Goal: Browse casually: Explore the website without a specific task or goal

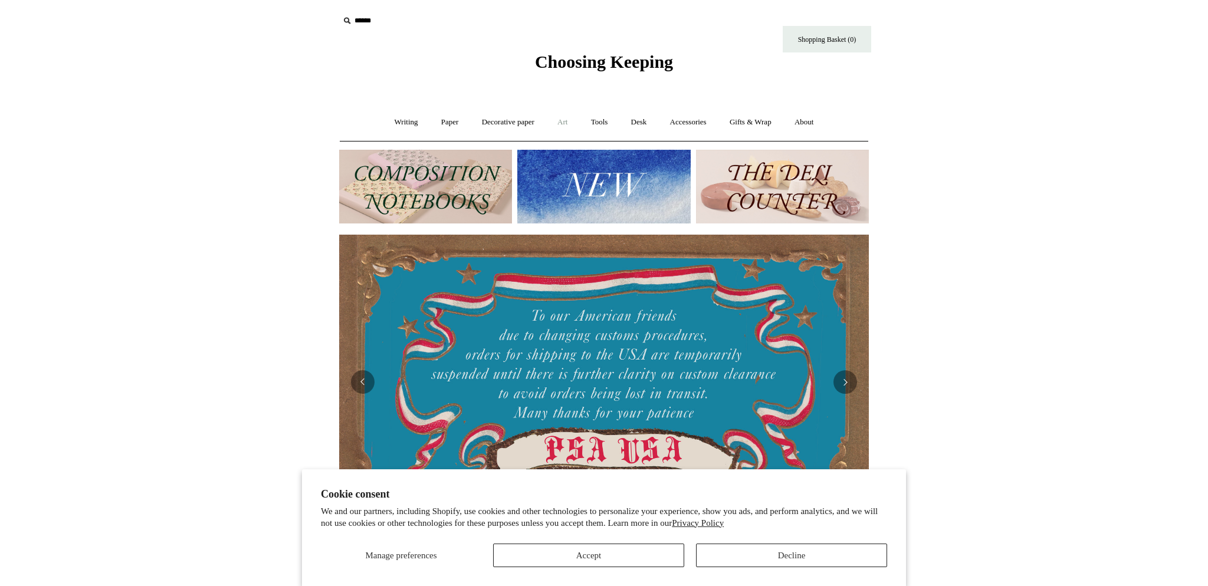
click at [566, 122] on link "Art +" at bounding box center [562, 122] width 31 height 31
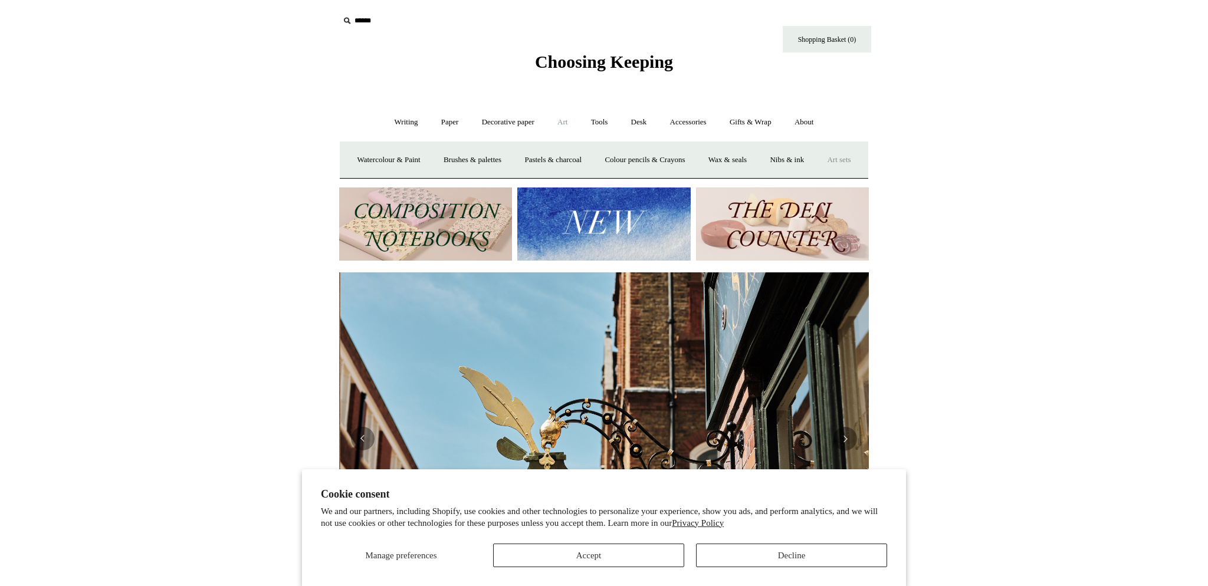
scroll to position [0, 529]
click at [464, 163] on link "Brushes & palettes" at bounding box center [472, 160] width 79 height 31
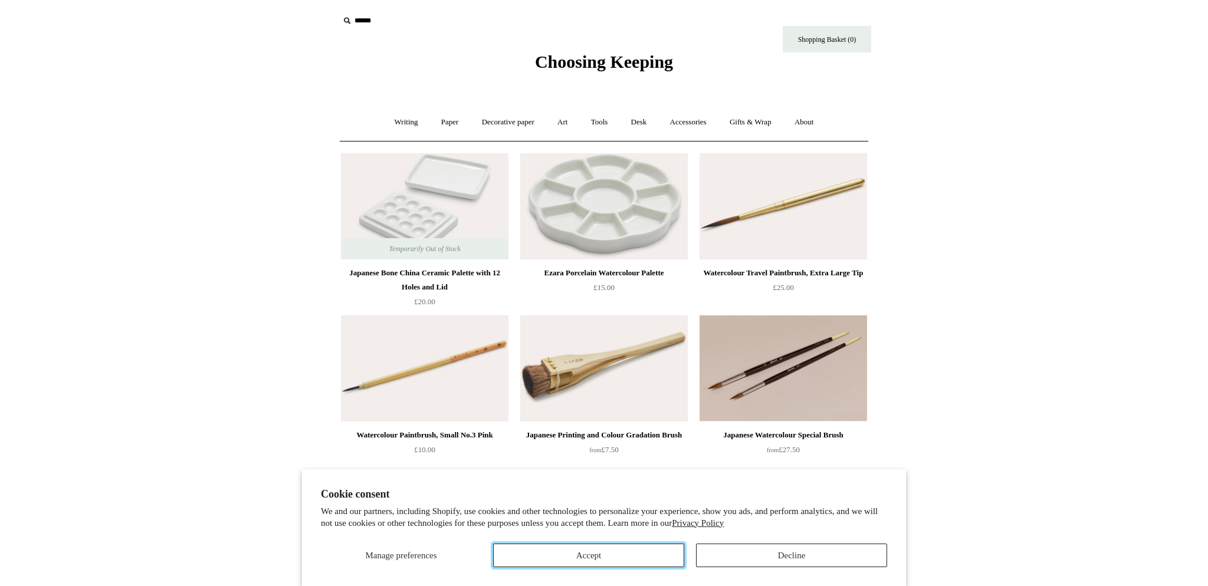
click at [578, 556] on button "Accept" at bounding box center [588, 556] width 191 height 24
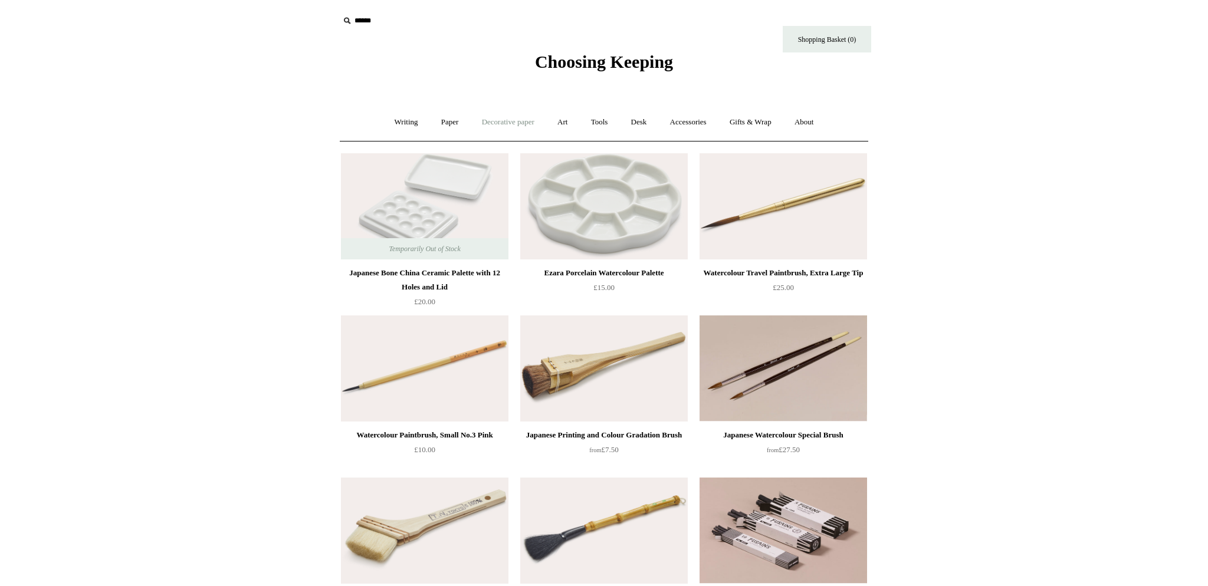
click at [511, 123] on link "Decorative paper +" at bounding box center [508, 122] width 74 height 31
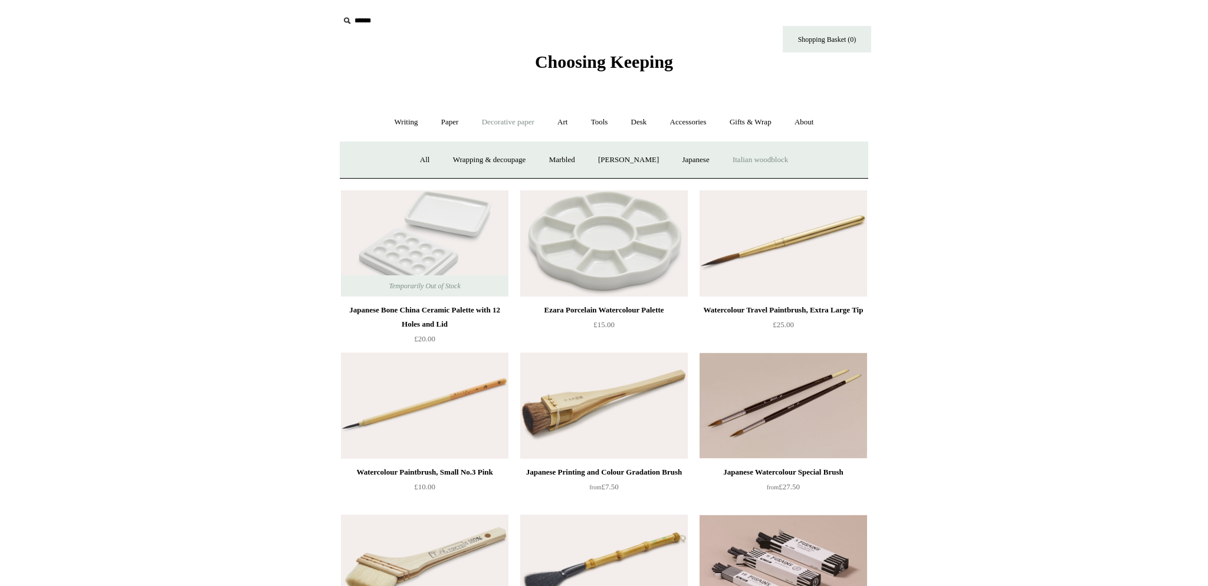
click at [753, 161] on link "Italian woodblock" at bounding box center [760, 160] width 77 height 31
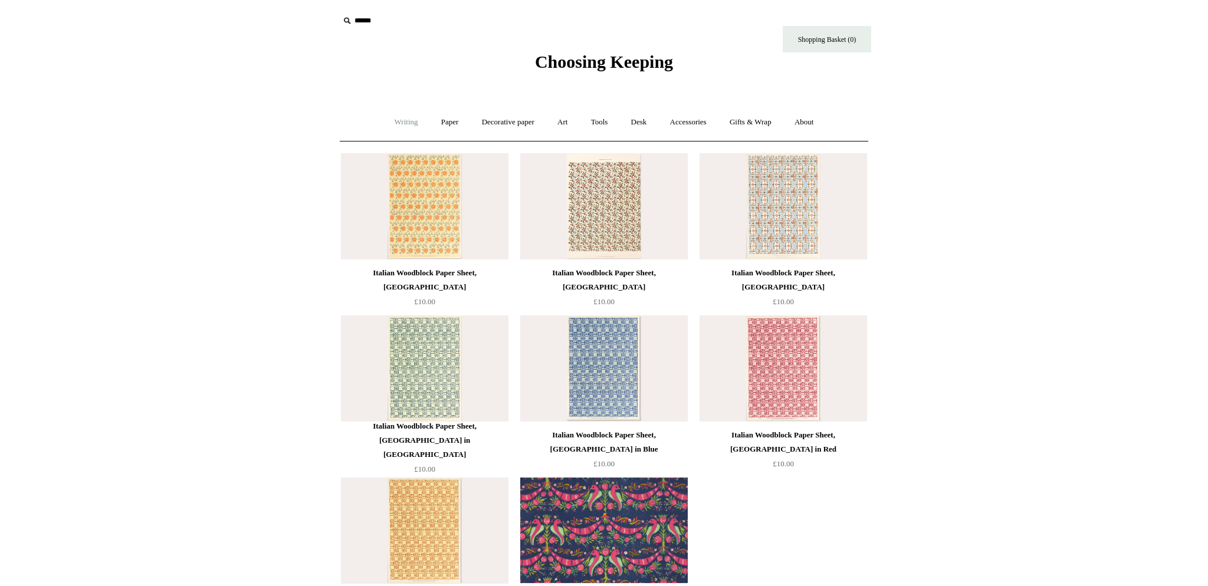
click at [398, 117] on link "Writing +" at bounding box center [406, 122] width 45 height 31
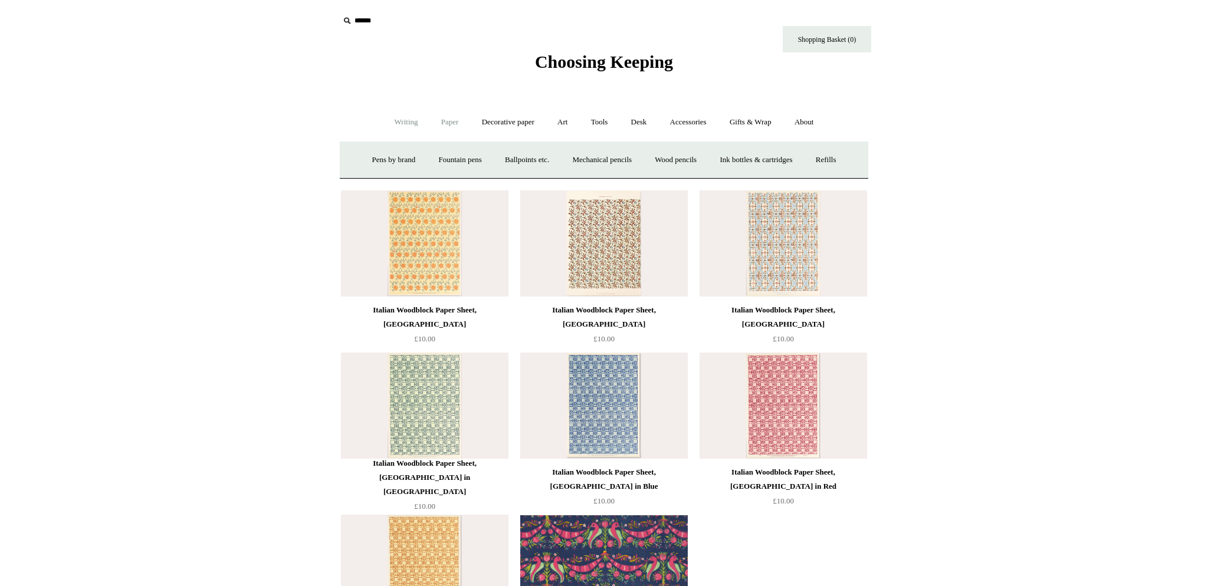
click at [448, 126] on link "Paper +" at bounding box center [450, 122] width 39 height 31
click at [577, 162] on link "Sketchbooks +" at bounding box center [586, 160] width 60 height 31
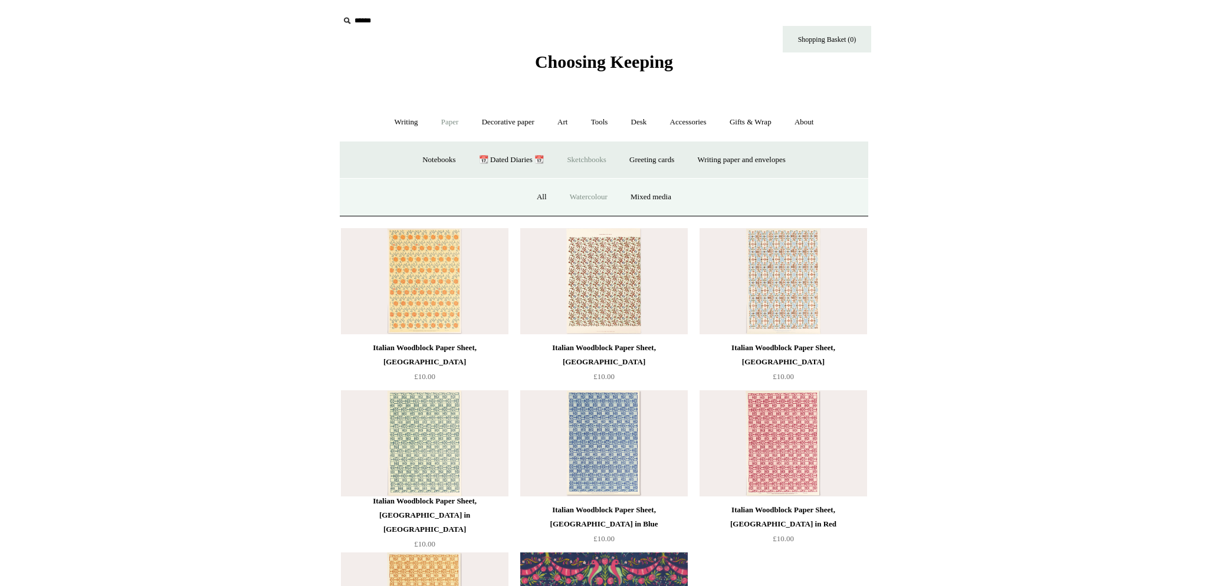
click at [582, 202] on link "Watercolour" at bounding box center [588, 197] width 59 height 31
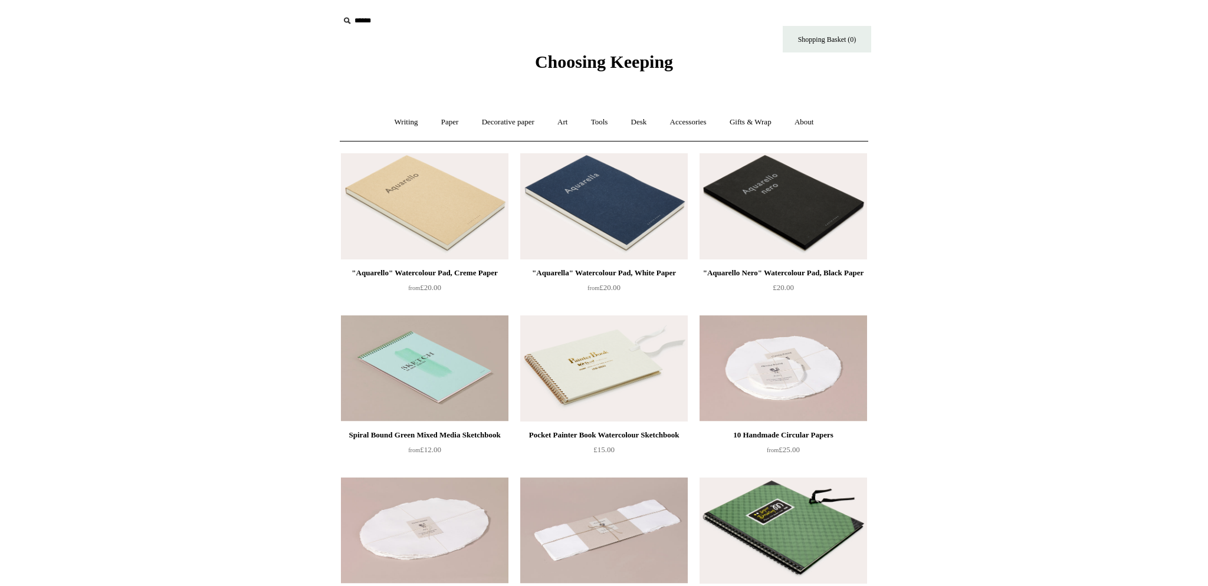
click at [792, 216] on img at bounding box center [784, 206] width 168 height 106
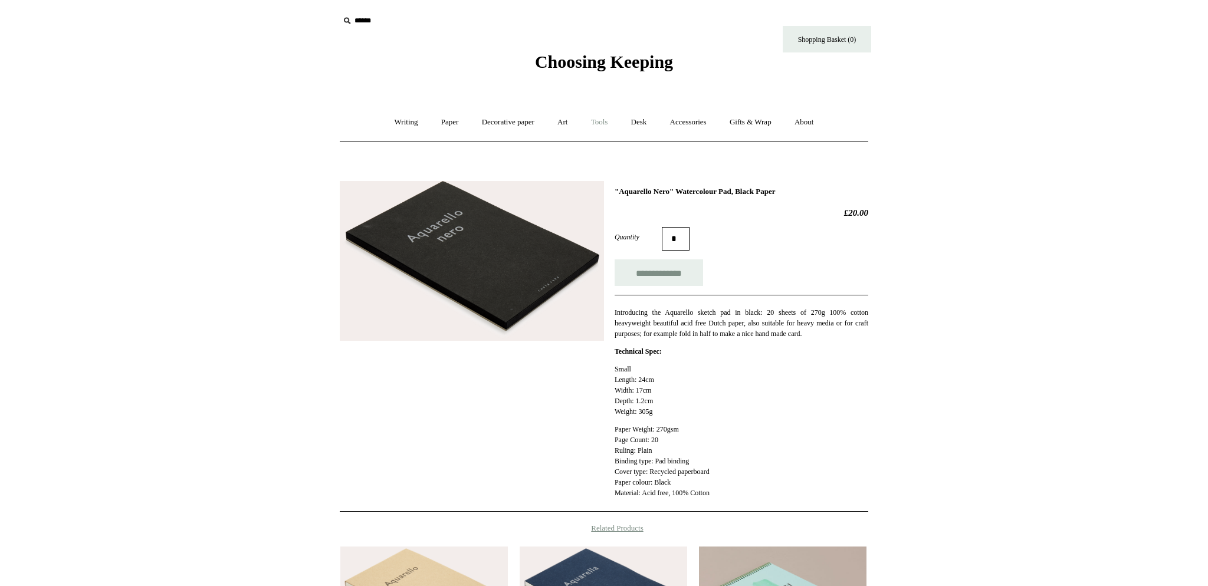
click at [605, 122] on link "Tools +" at bounding box center [600, 122] width 38 height 31
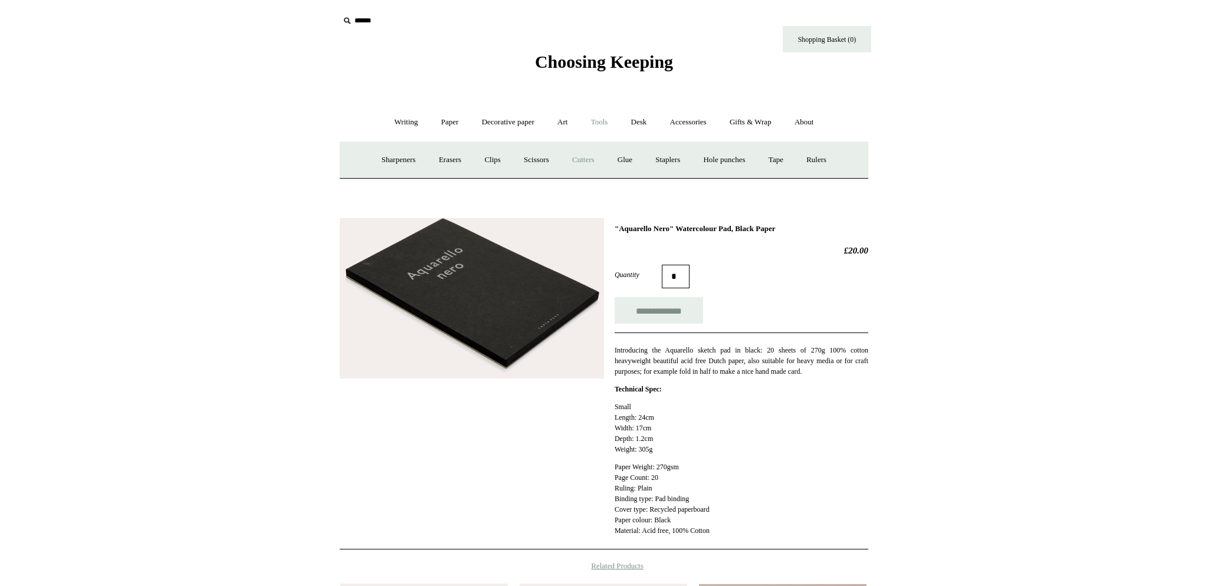
click at [588, 160] on link "Cutters" at bounding box center [584, 160] width 44 height 31
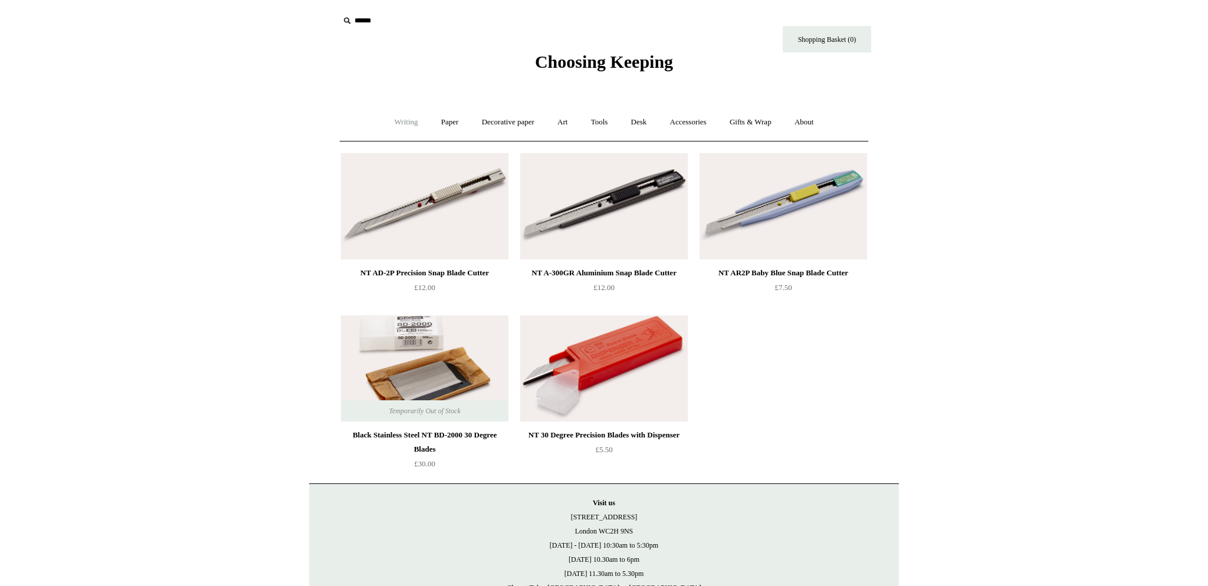
click at [407, 122] on link "Writing +" at bounding box center [406, 122] width 45 height 31
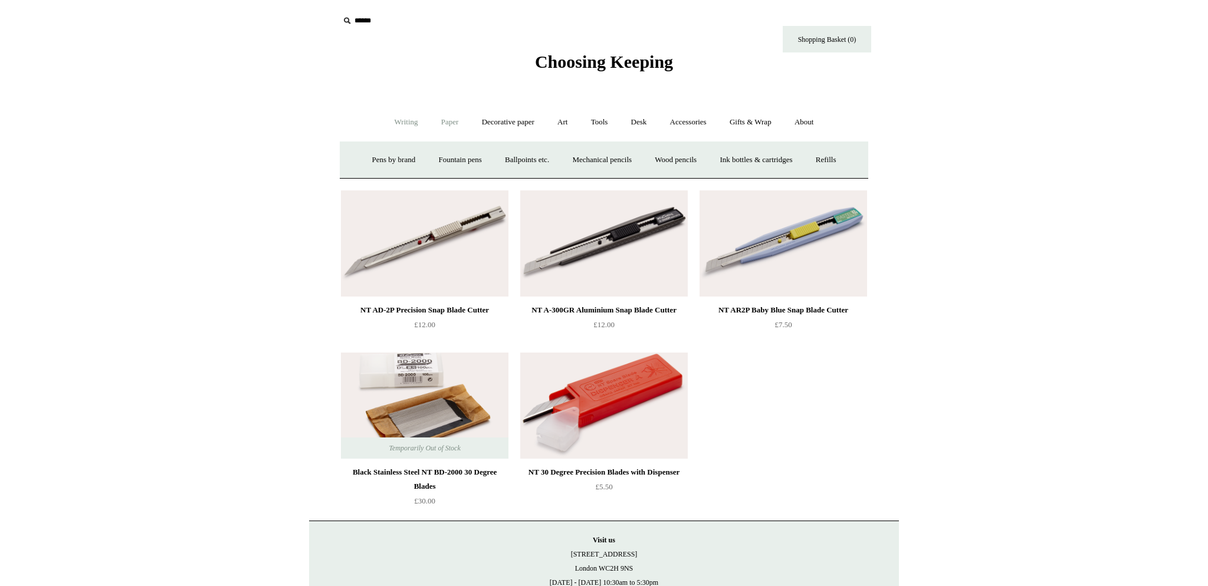
click at [447, 124] on link "Paper +" at bounding box center [450, 122] width 39 height 31
click at [579, 159] on link "Sketchbooks +" at bounding box center [586, 160] width 60 height 31
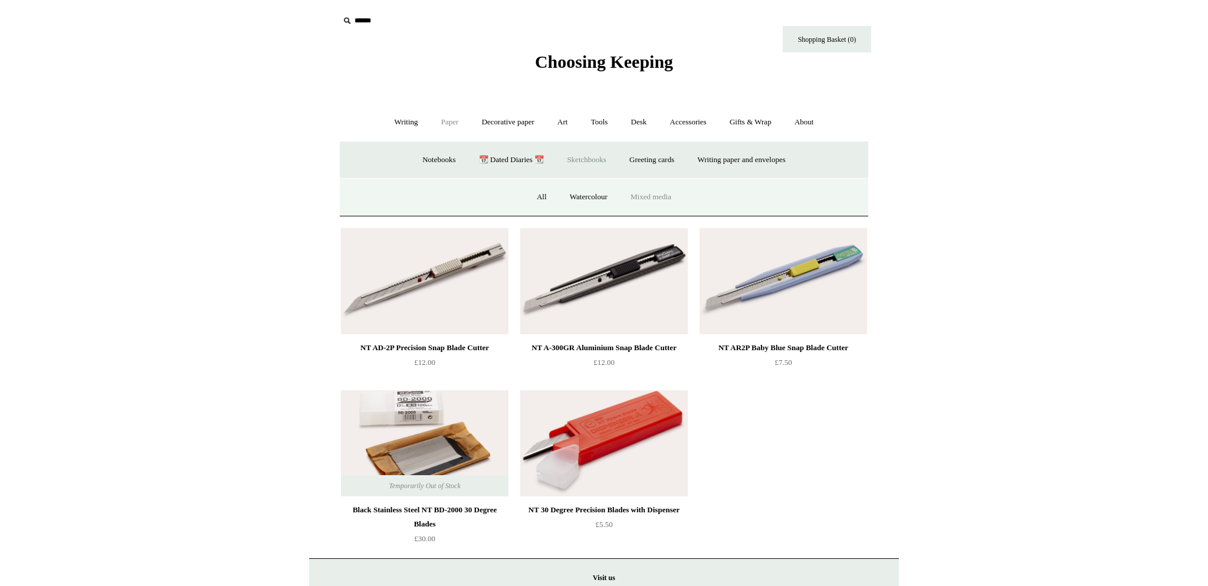
click at [644, 199] on link "Mixed media" at bounding box center [651, 197] width 62 height 31
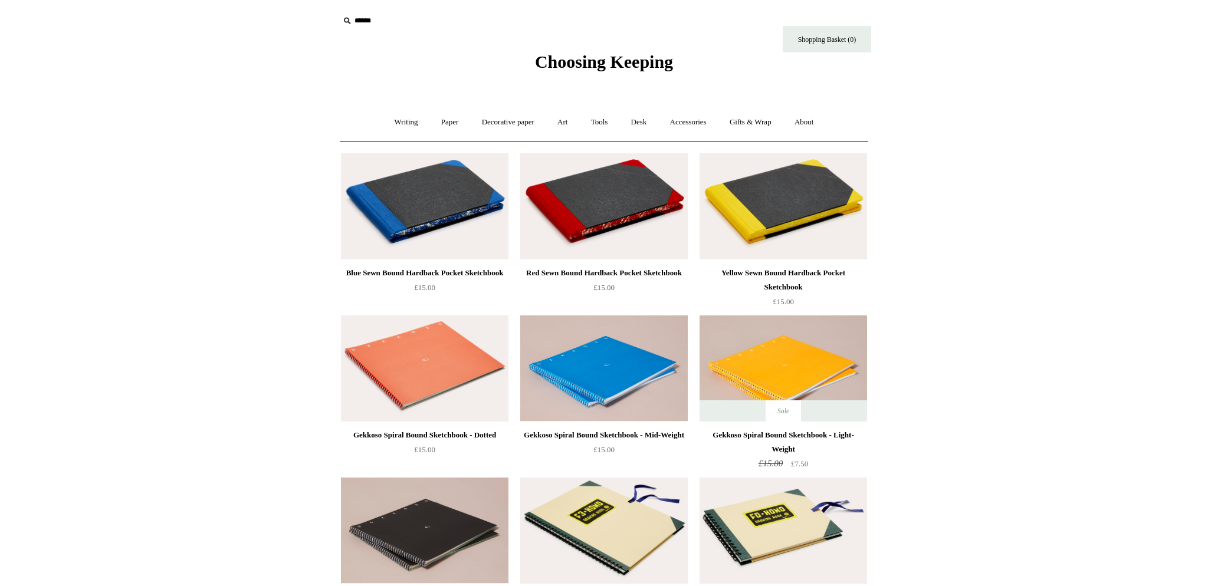
click at [599, 219] on img at bounding box center [604, 206] width 168 height 106
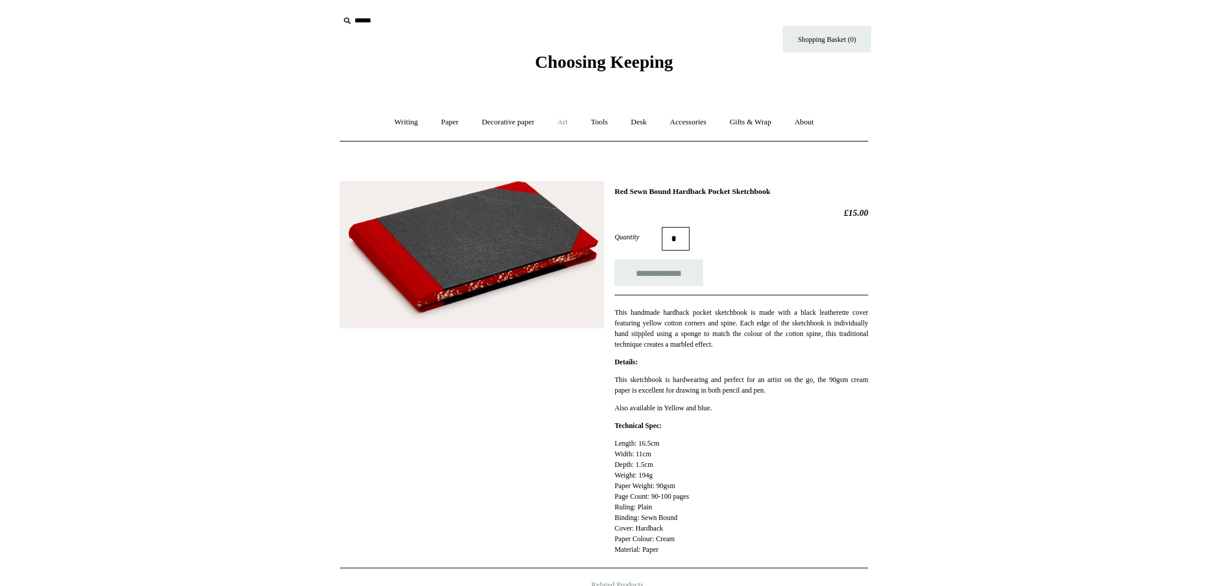
click at [566, 124] on link "Art +" at bounding box center [562, 122] width 31 height 31
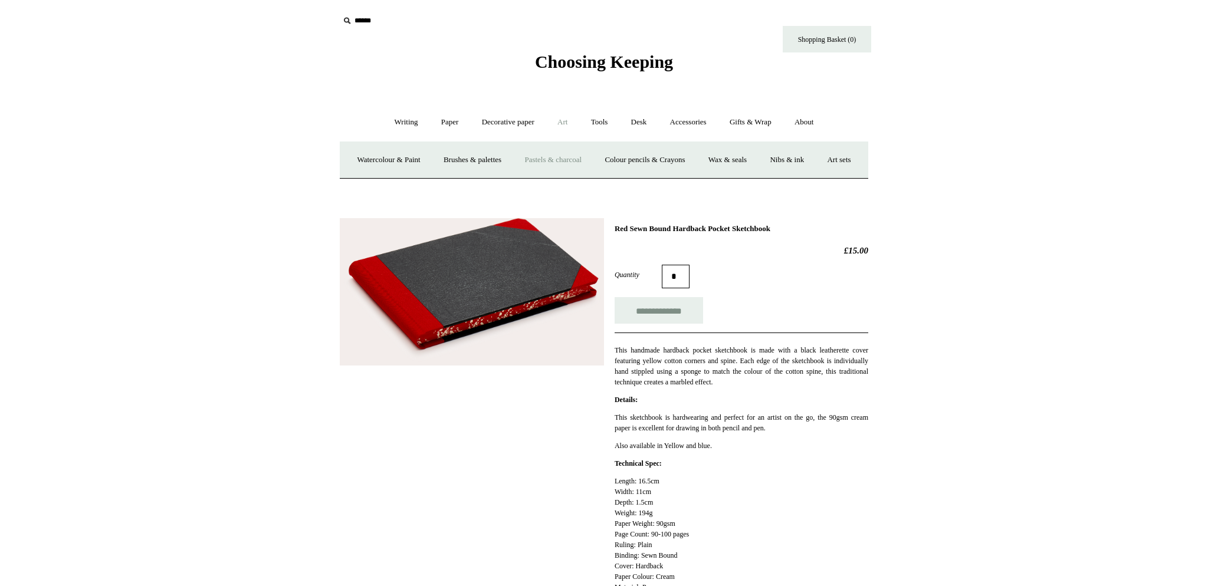
click at [573, 158] on link "Pastels & charcoal" at bounding box center [553, 160] width 78 height 31
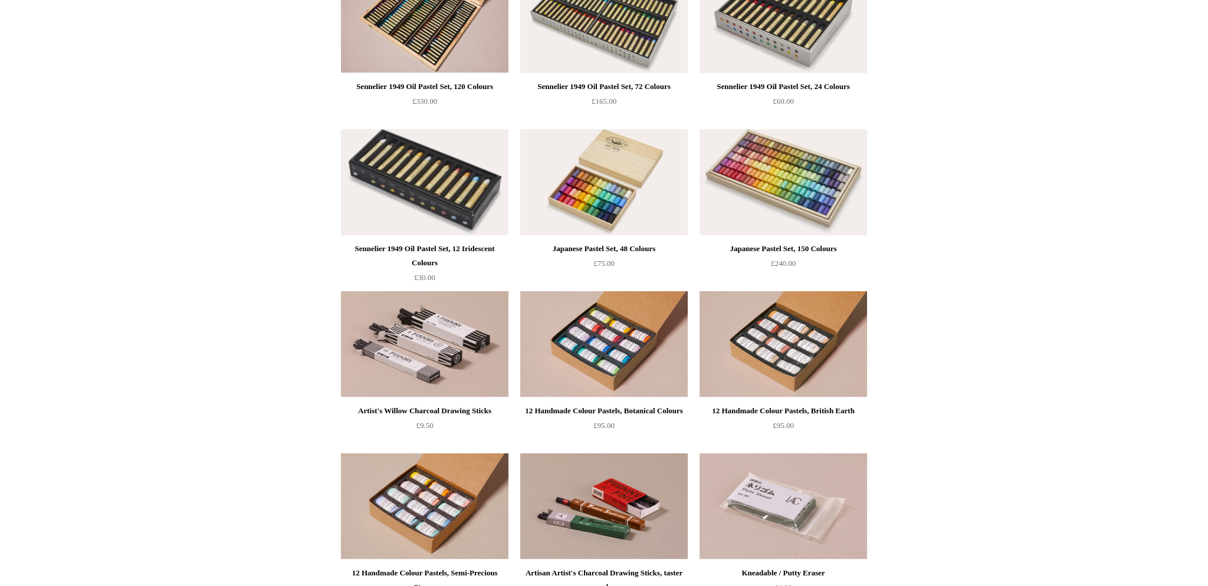
scroll to position [186, 0]
click at [749, 209] on img at bounding box center [784, 182] width 168 height 106
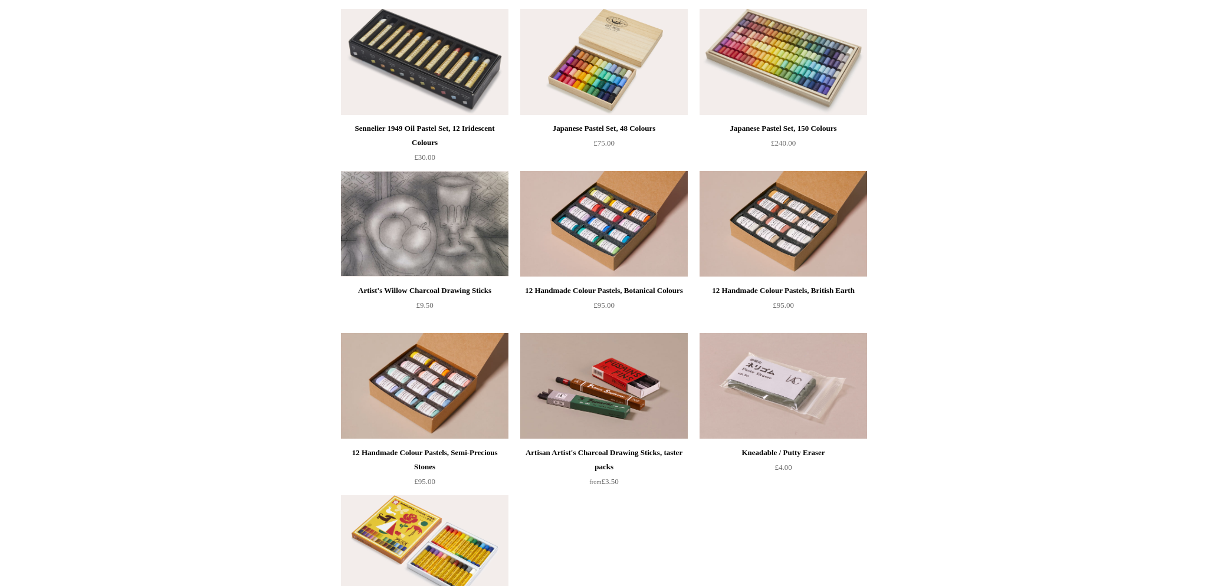
scroll to position [312, 0]
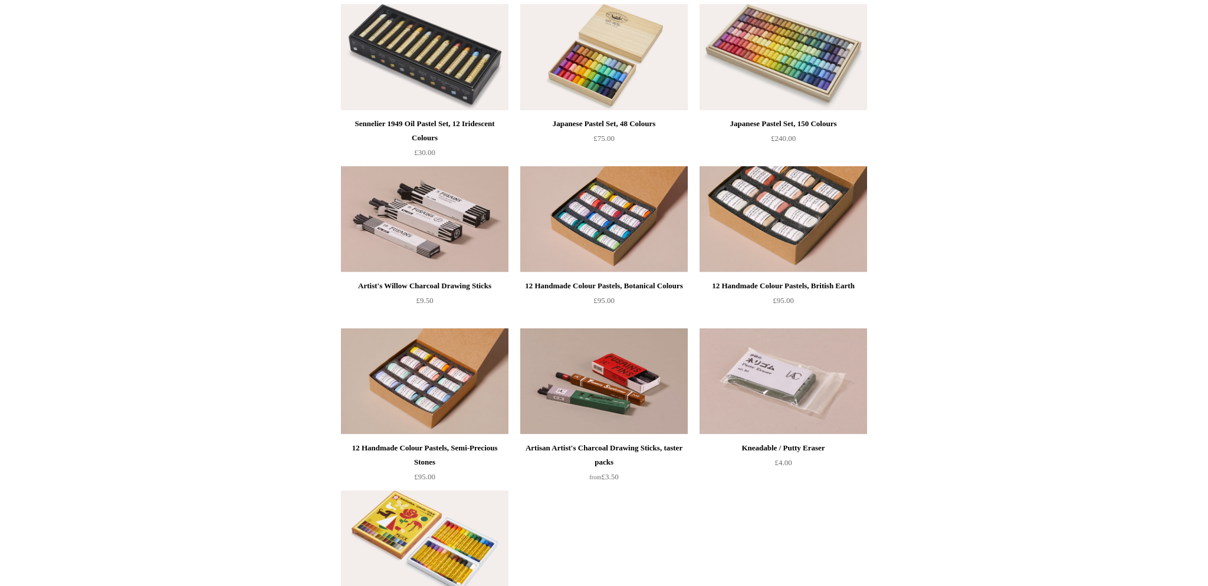
click at [778, 225] on img at bounding box center [784, 219] width 168 height 106
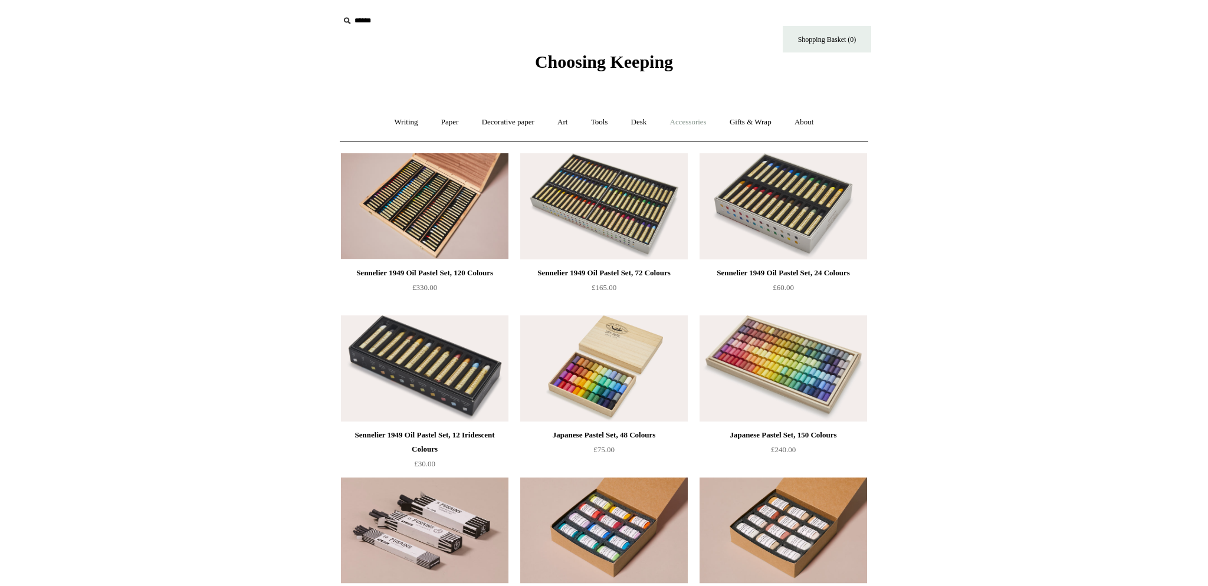
click at [695, 128] on link "Accessories +" at bounding box center [689, 122] width 58 height 31
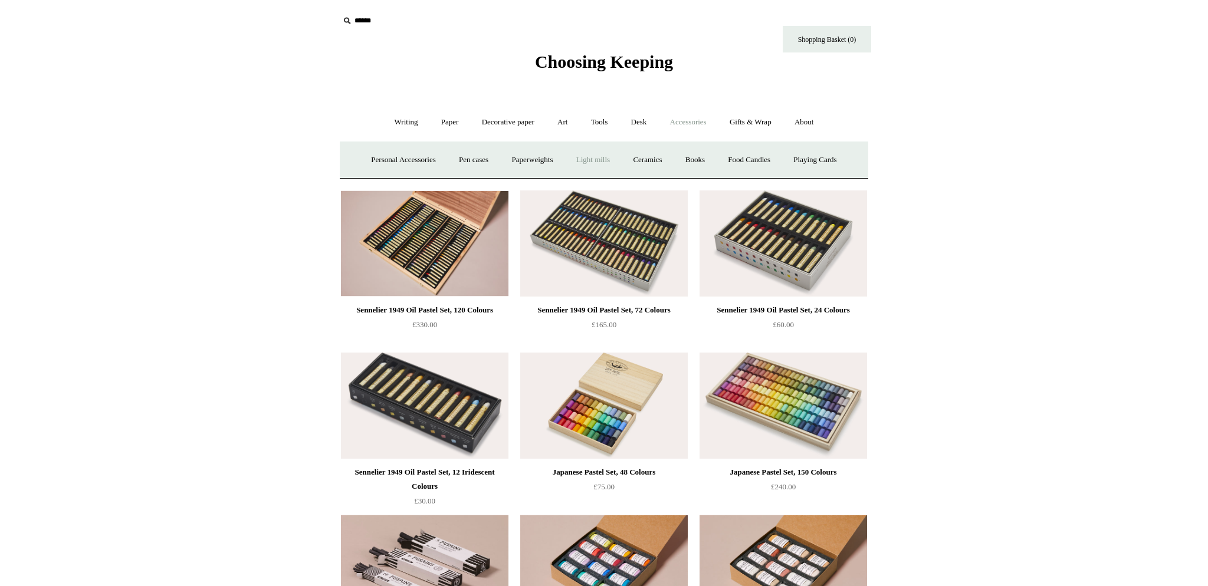
click at [592, 159] on link "Light mills" at bounding box center [593, 160] width 55 height 31
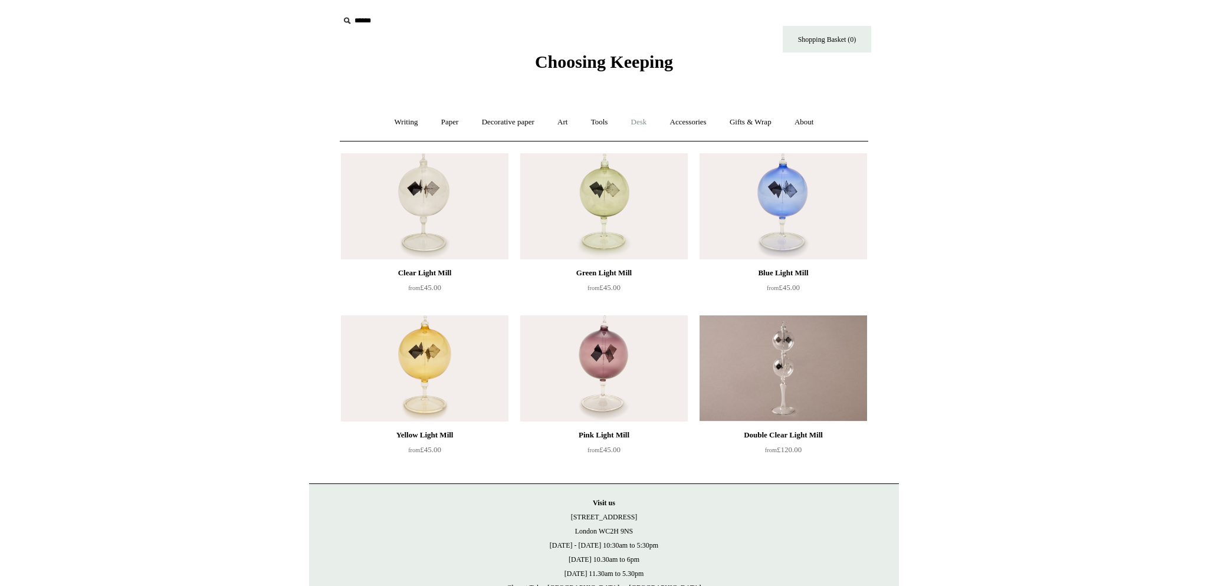
click at [651, 124] on link "Desk +" at bounding box center [639, 122] width 37 height 31
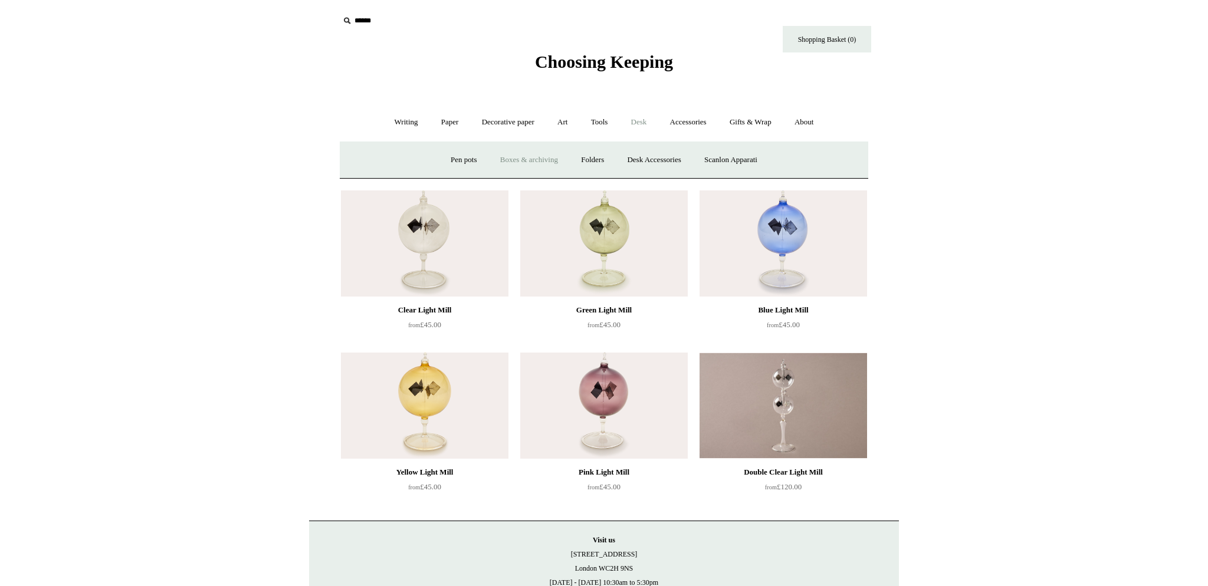
click at [535, 161] on link "Boxes & archiving" at bounding box center [529, 160] width 79 height 31
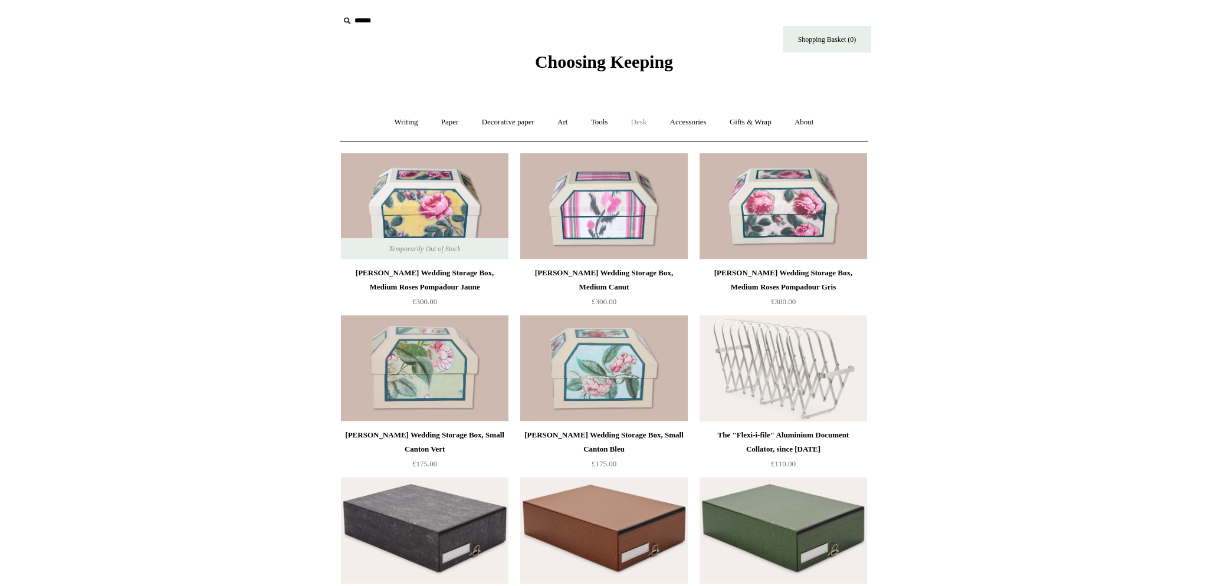
click at [648, 124] on link "Desk +" at bounding box center [639, 122] width 37 height 31
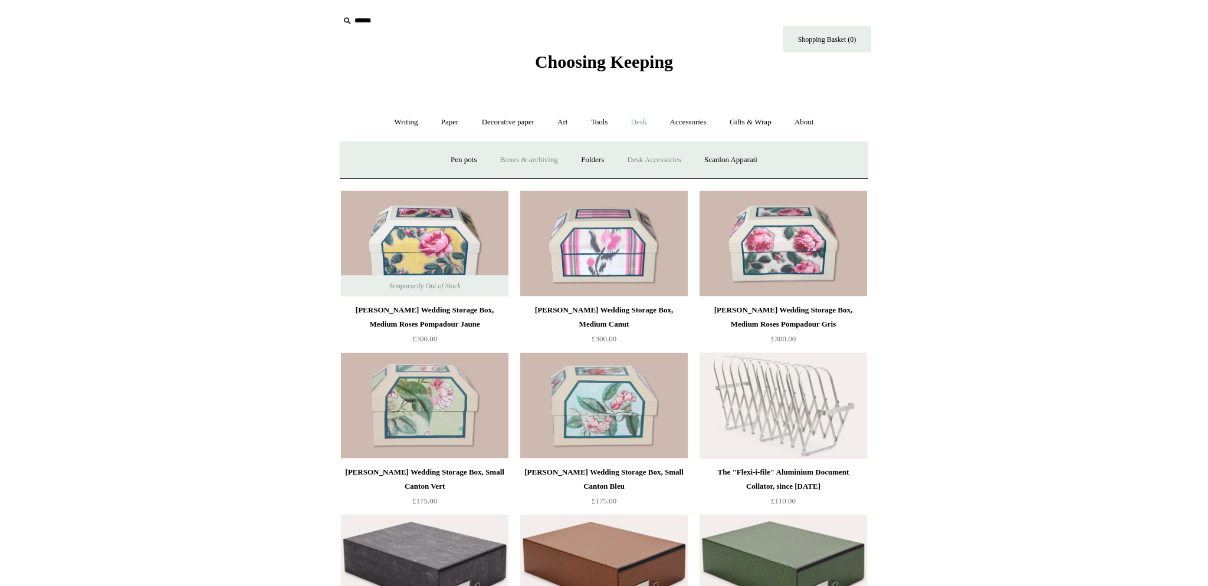
click at [654, 160] on link "Desk Accessories" at bounding box center [654, 160] width 75 height 31
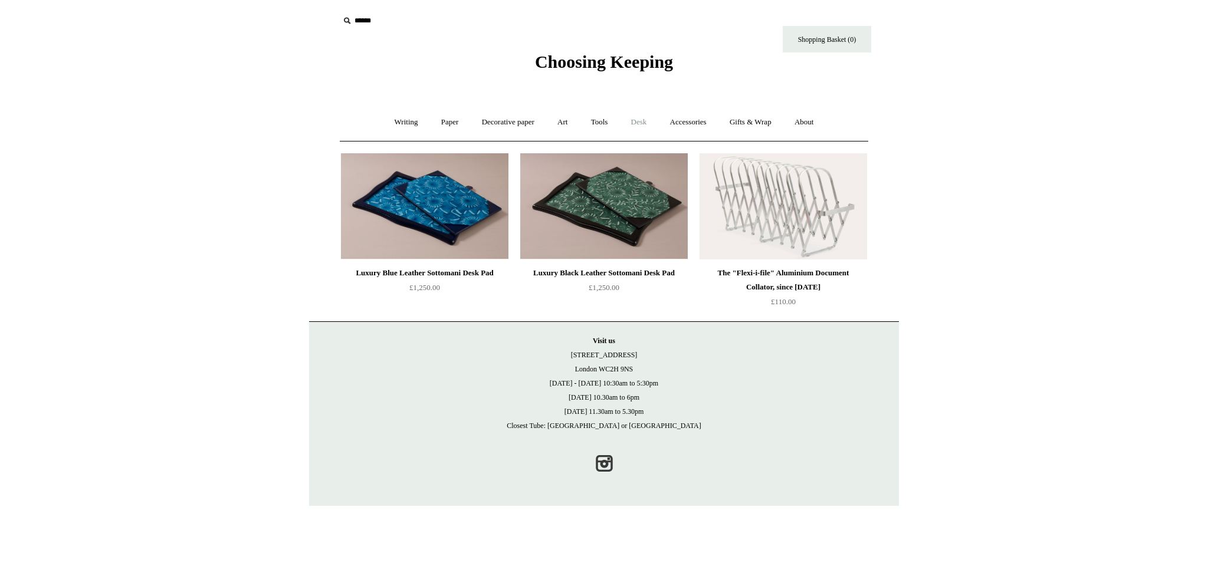
click at [648, 122] on link "Desk +" at bounding box center [639, 122] width 37 height 31
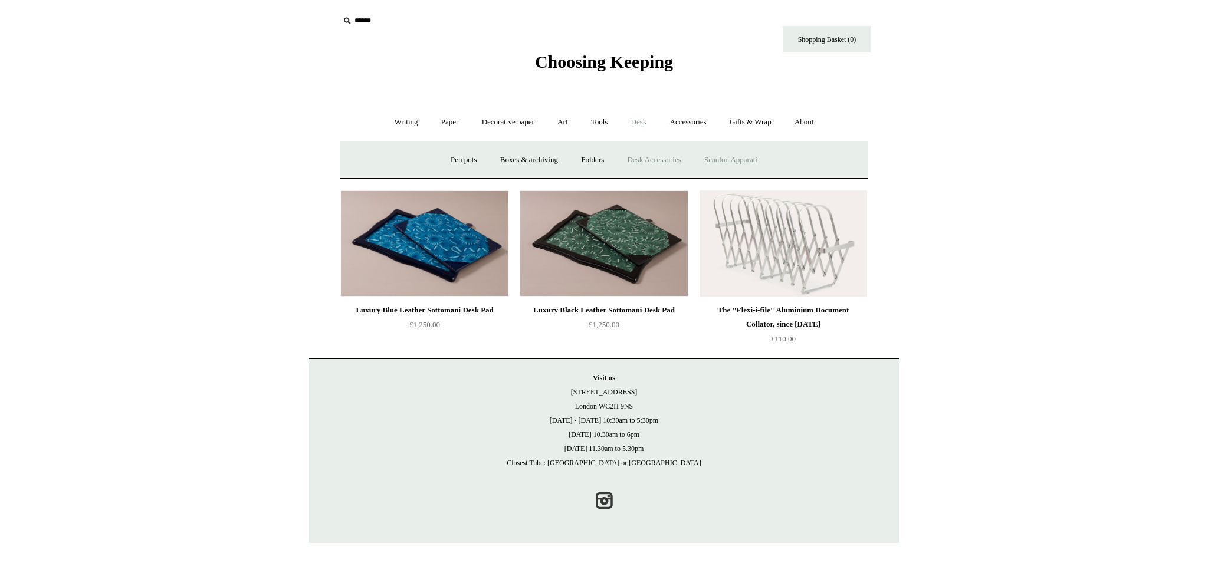
click at [721, 159] on link "Scanlon Apparati" at bounding box center [731, 160] width 74 height 31
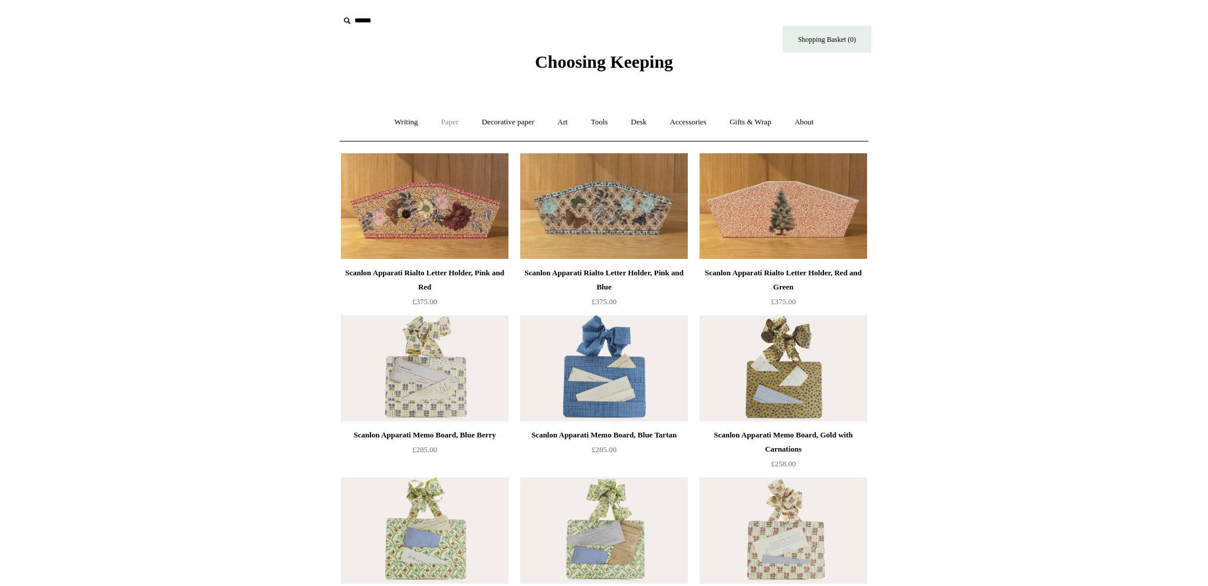
click at [442, 127] on link "Paper +" at bounding box center [450, 122] width 39 height 31
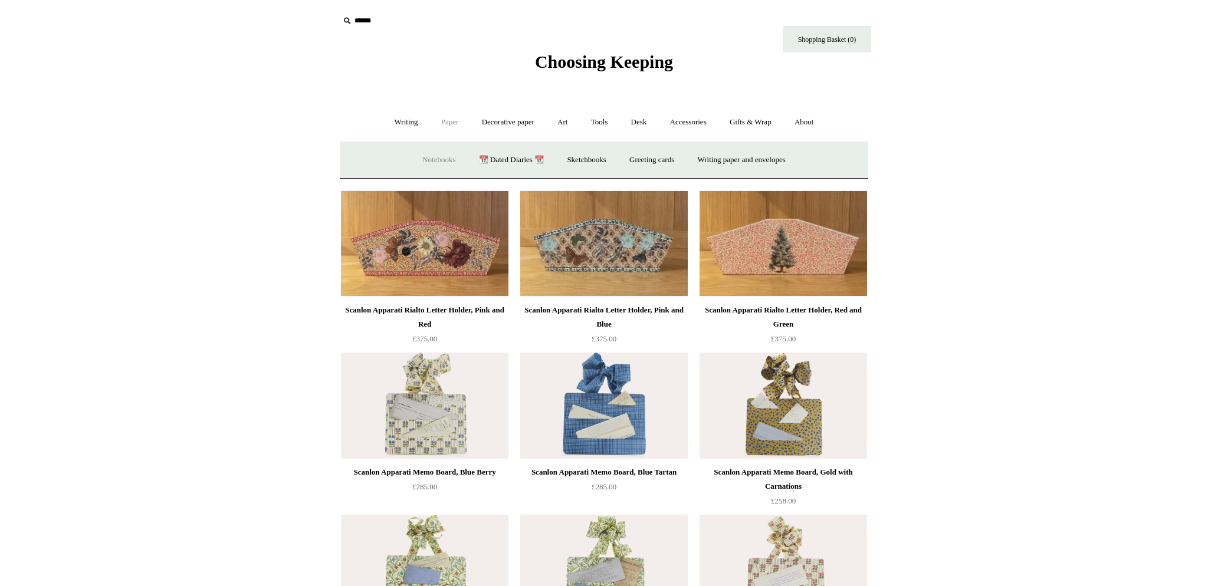
click at [442, 159] on link "Notebooks +" at bounding box center [439, 160] width 54 height 31
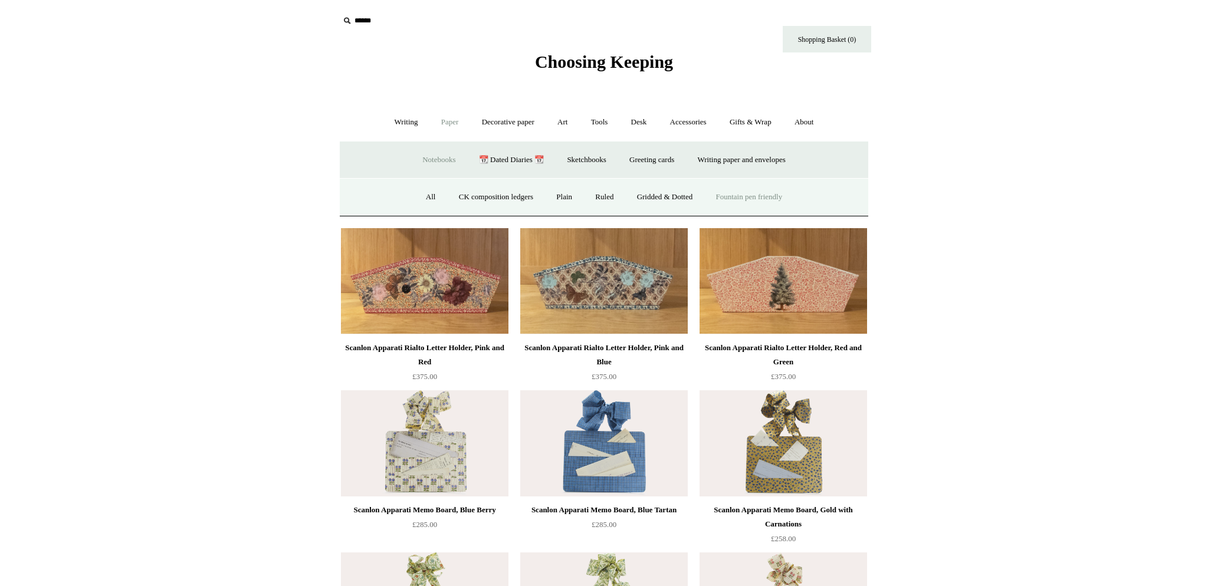
click at [741, 198] on link "Fountain pen friendly" at bounding box center [750, 197] width 88 height 31
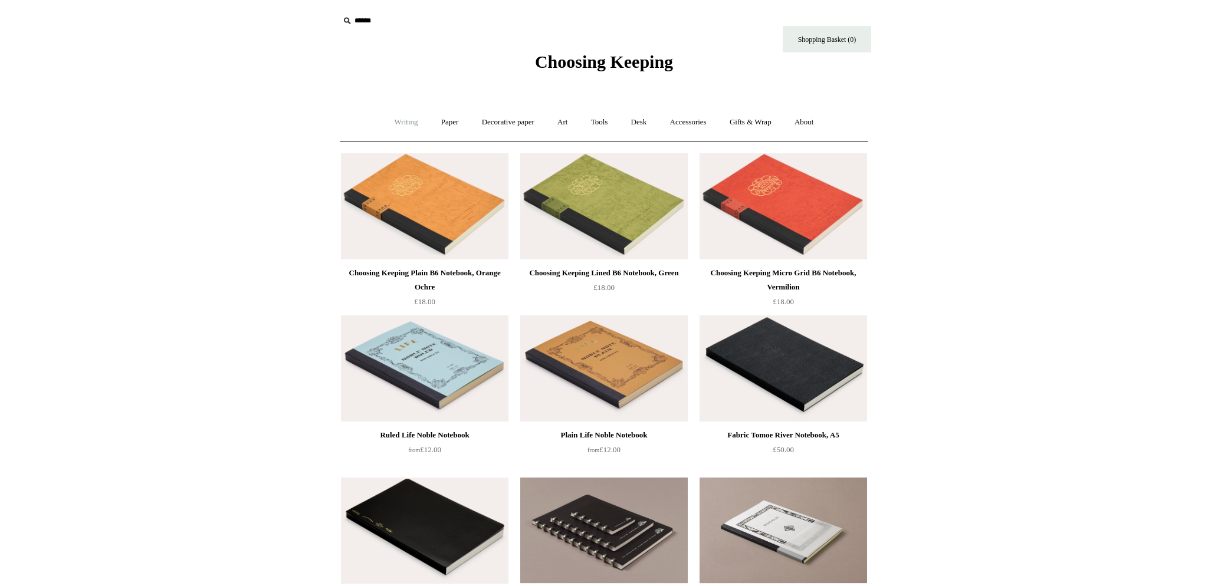
click at [386, 126] on link "Writing +" at bounding box center [406, 122] width 45 height 31
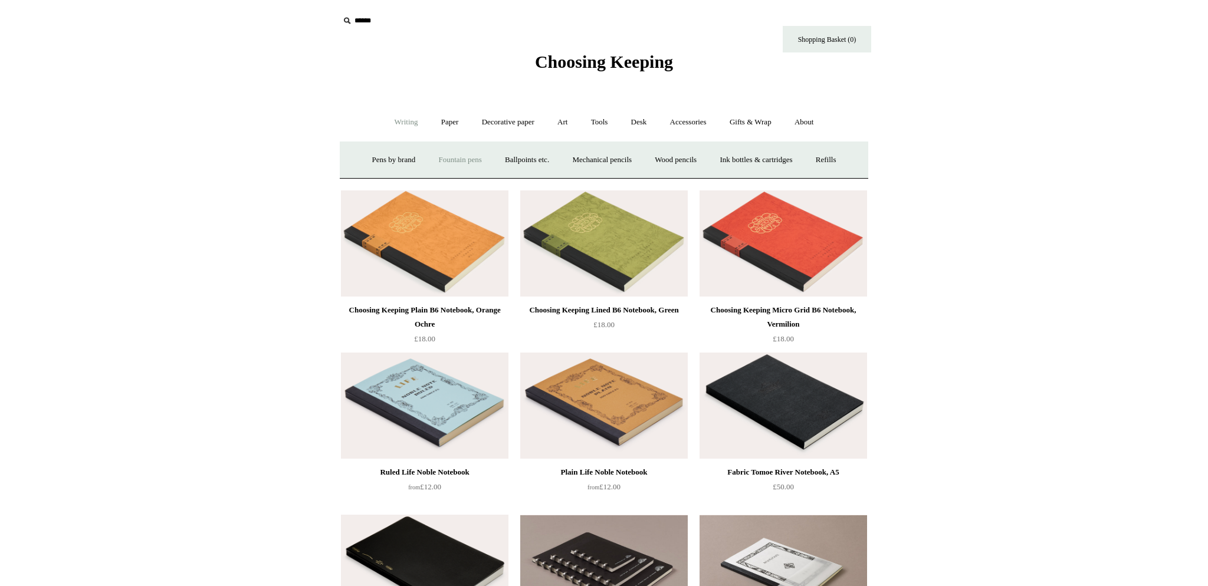
click at [467, 163] on link "Fountain pens +" at bounding box center [460, 160] width 64 height 31
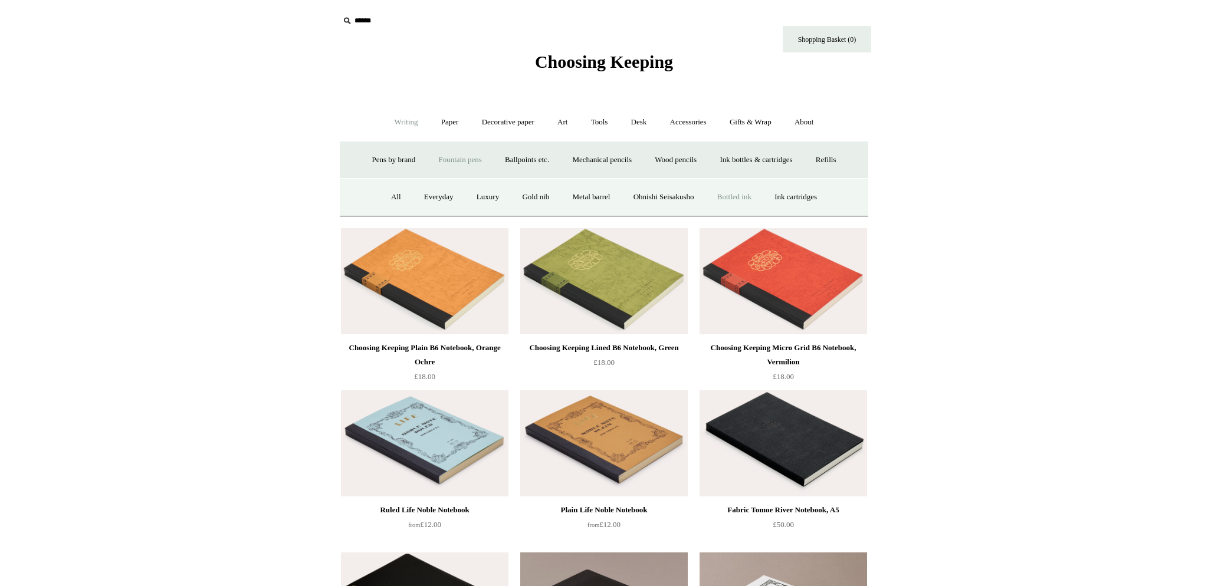
click at [746, 199] on link "Bottled ink" at bounding box center [734, 197] width 55 height 31
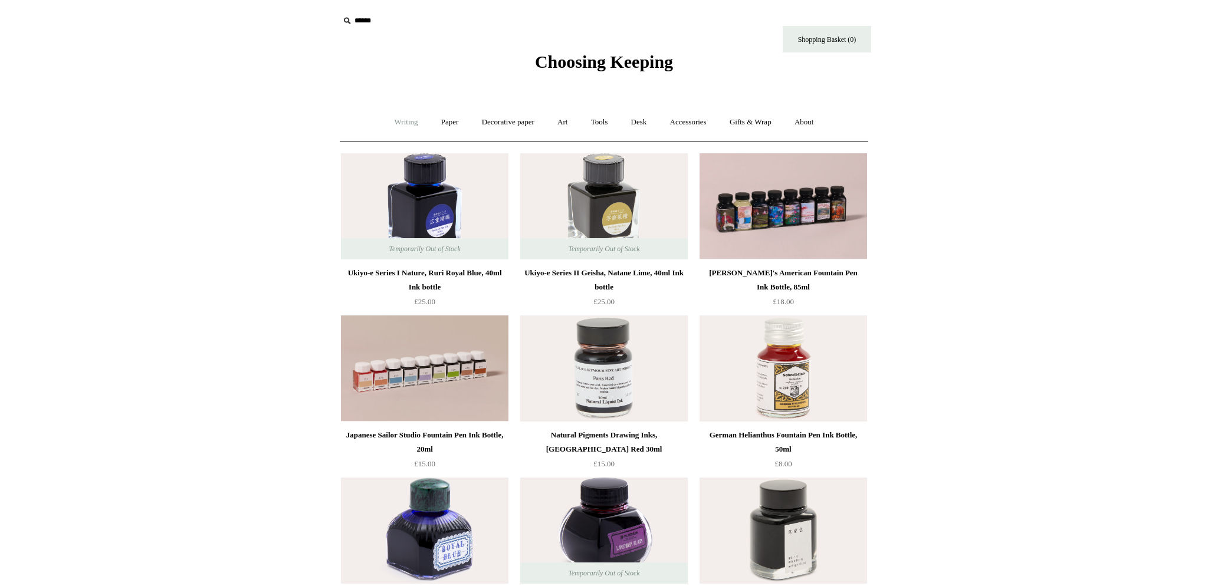
click at [386, 122] on link "Writing +" at bounding box center [406, 122] width 45 height 31
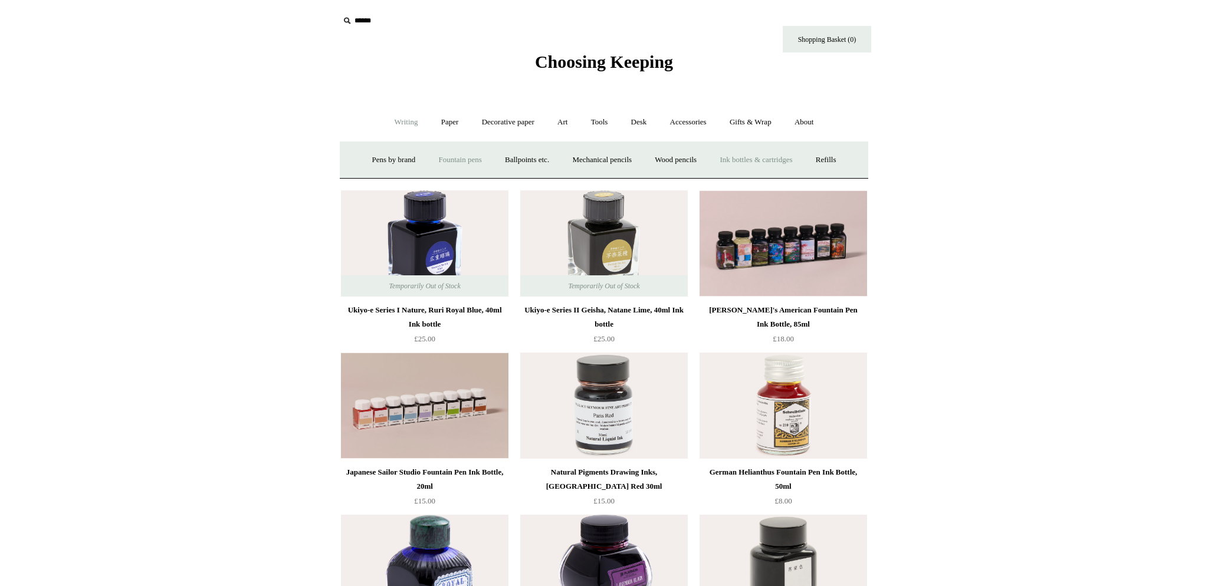
click at [458, 159] on link "Fountain pens +" at bounding box center [460, 160] width 64 height 31
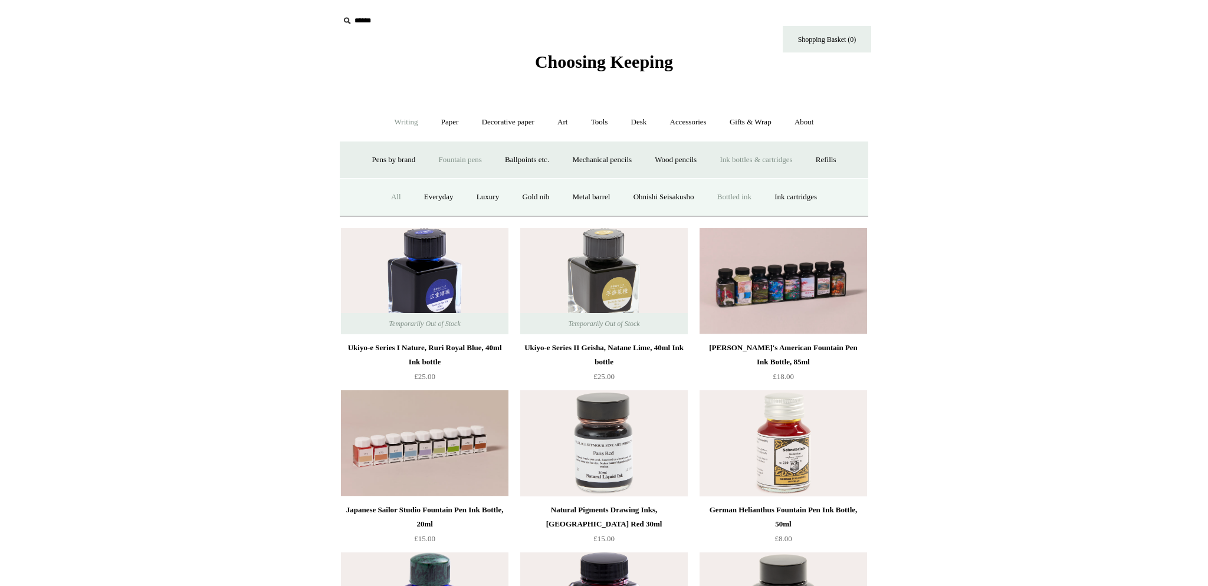
click at [386, 193] on link "All" at bounding box center [396, 197] width 31 height 31
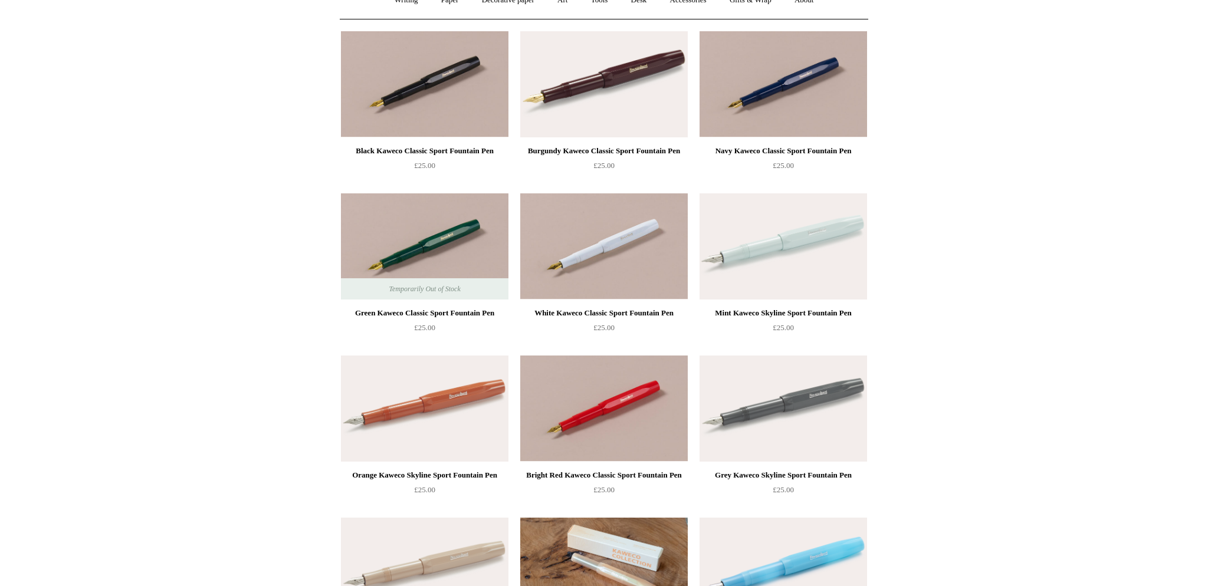
scroll to position [124, 0]
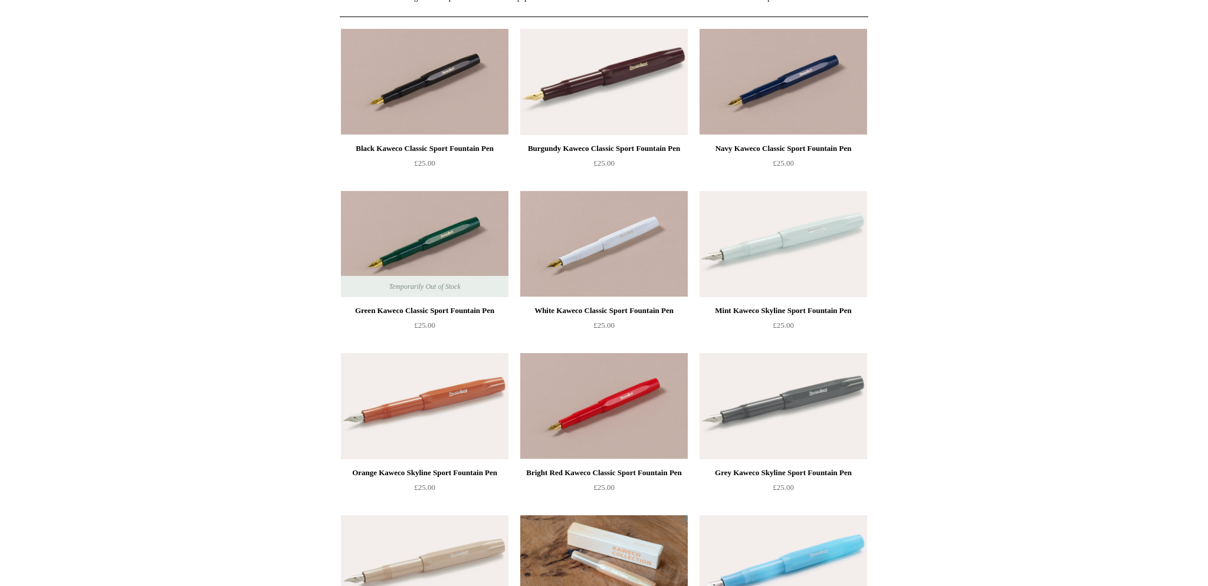
click at [773, 254] on img at bounding box center [784, 244] width 168 height 106
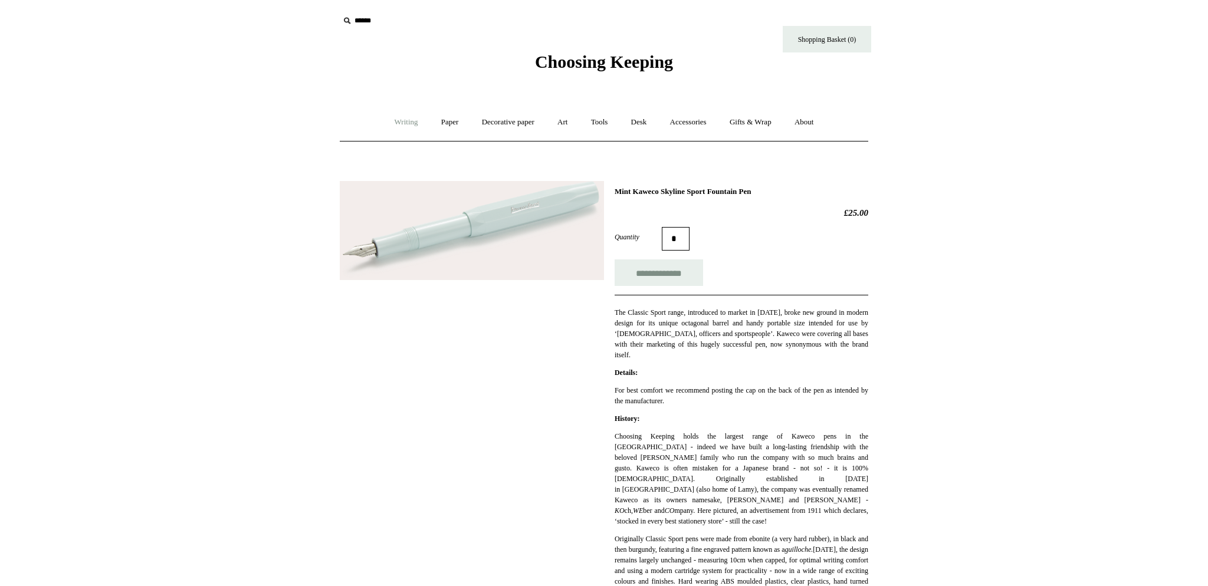
click at [400, 122] on link "Writing +" at bounding box center [406, 122] width 45 height 31
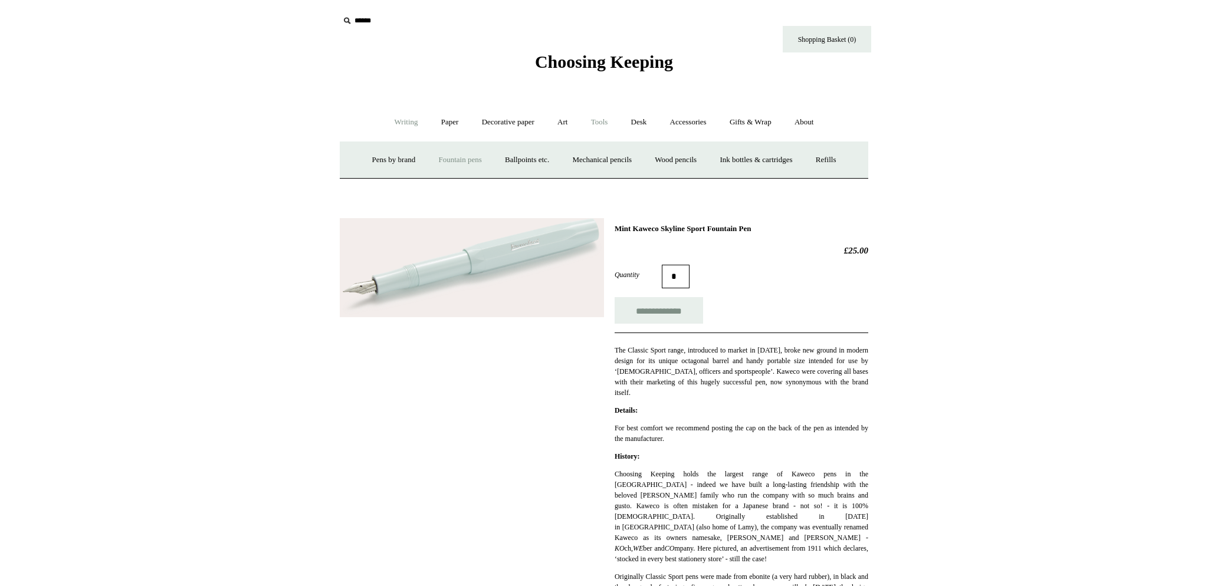
click at [605, 122] on link "Tools +" at bounding box center [600, 122] width 38 height 31
click at [490, 160] on link "Clips +" at bounding box center [492, 160] width 37 height 31
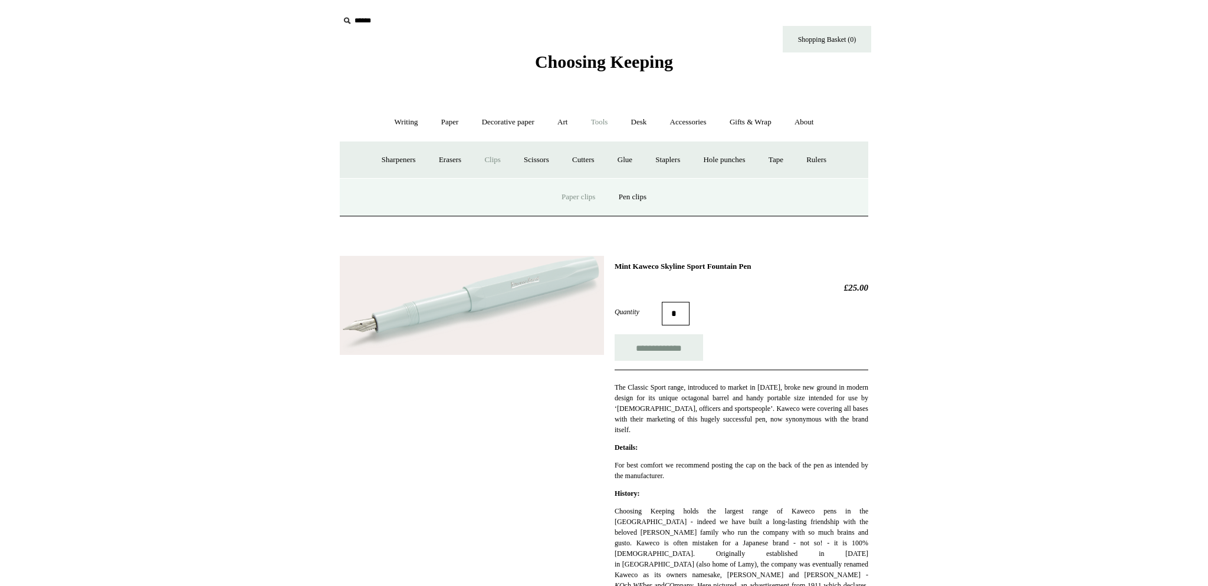
click at [566, 197] on link "Paper clips" at bounding box center [578, 197] width 55 height 31
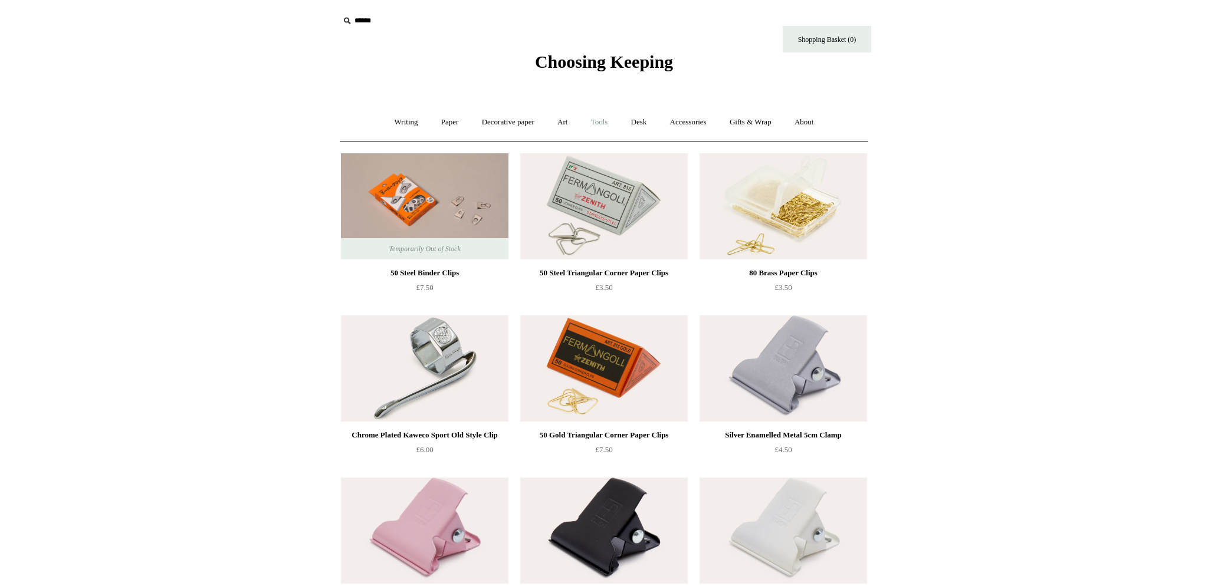
click at [599, 123] on link "Tools +" at bounding box center [600, 122] width 38 height 31
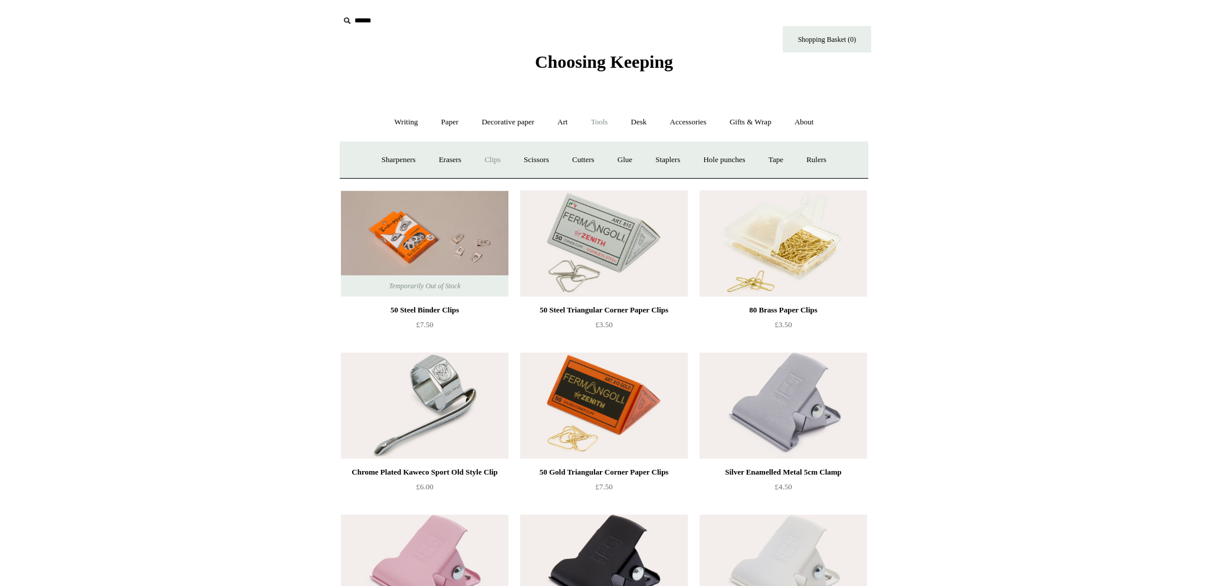
click at [489, 162] on link "Clips +" at bounding box center [492, 160] width 37 height 31
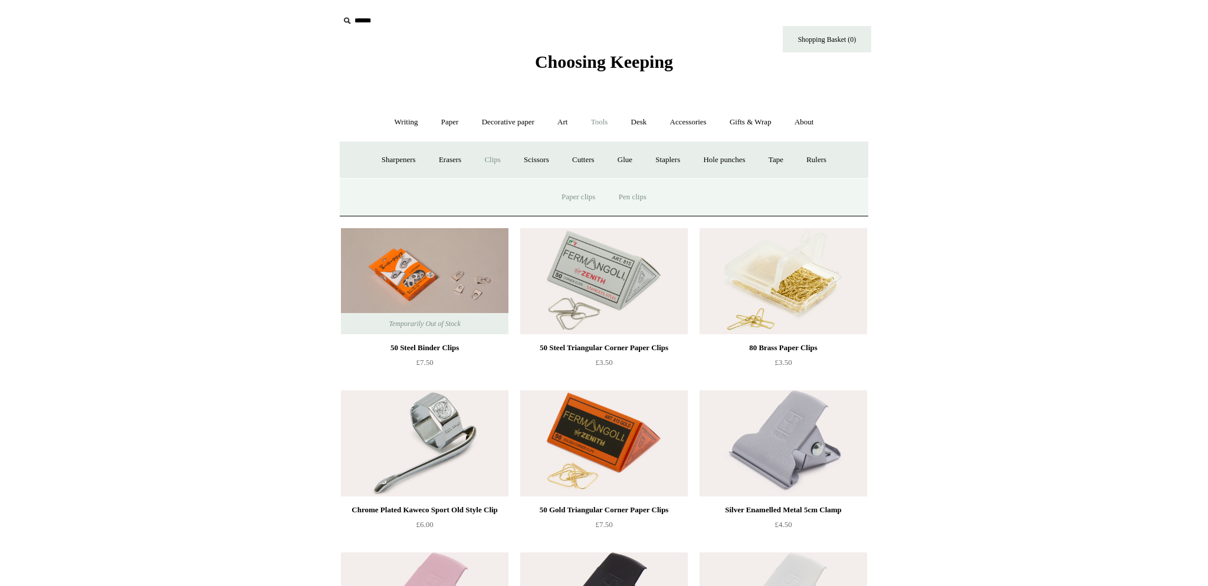
click at [634, 193] on link "Pen clips" at bounding box center [632, 197] width 49 height 31
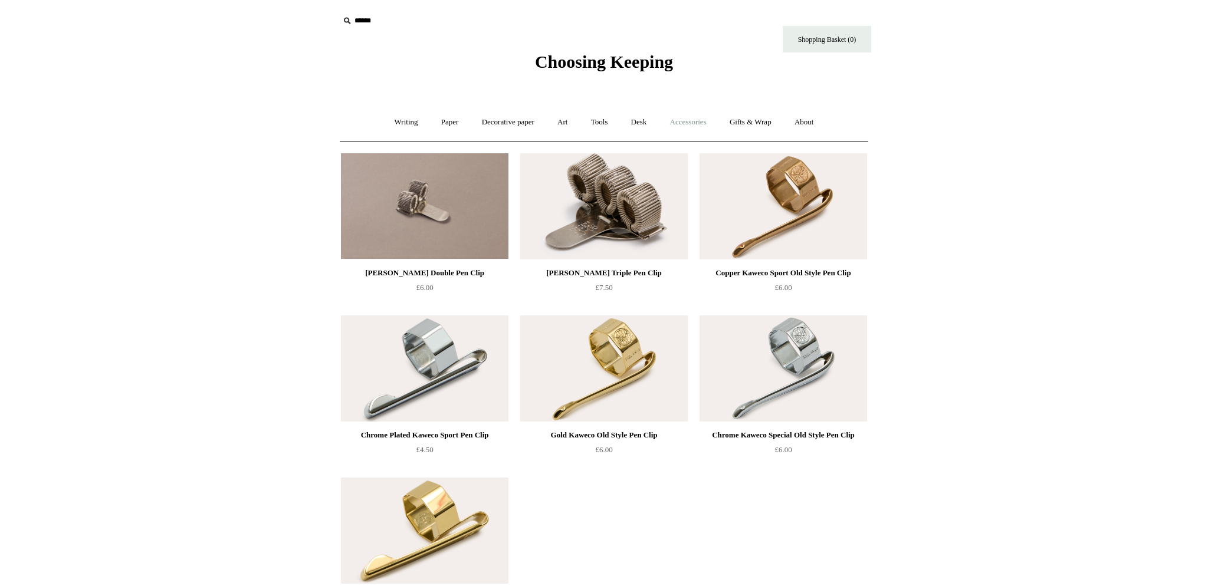
click at [693, 121] on link "Accessories +" at bounding box center [689, 122] width 58 height 31
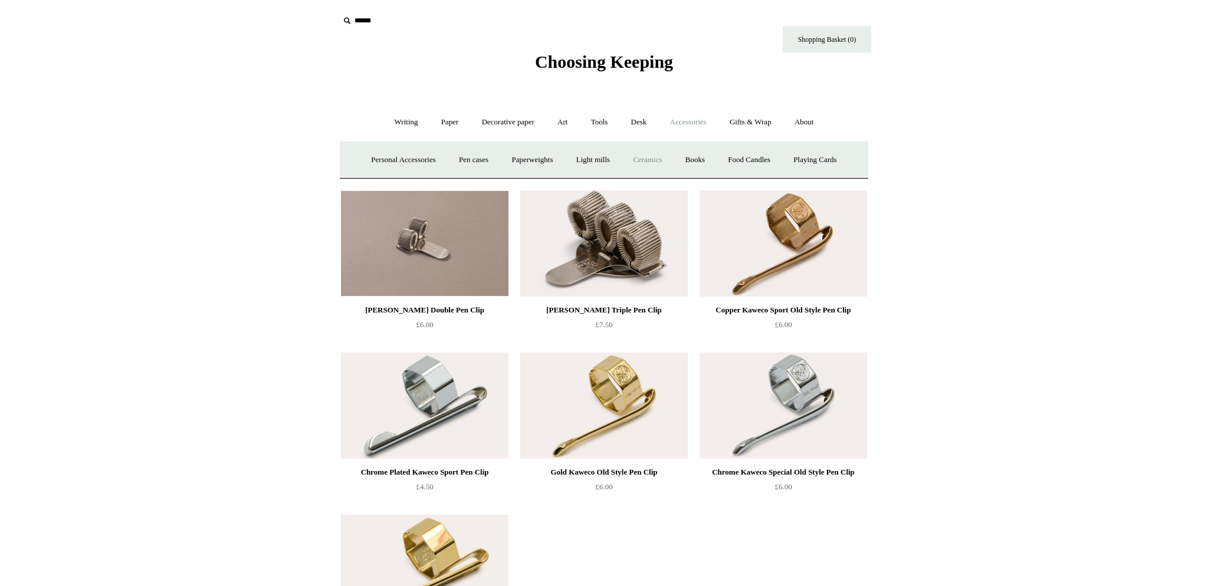
click at [657, 155] on link "Ceramics +" at bounding box center [647, 160] width 50 height 31
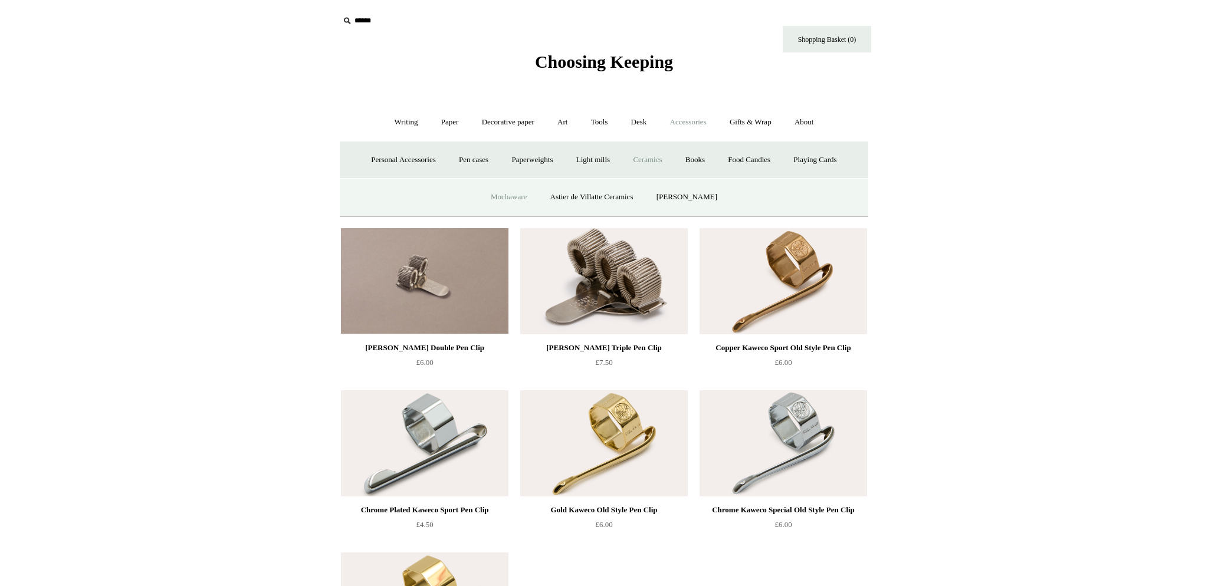
click at [524, 194] on link "Mochaware" at bounding box center [508, 197] width 57 height 31
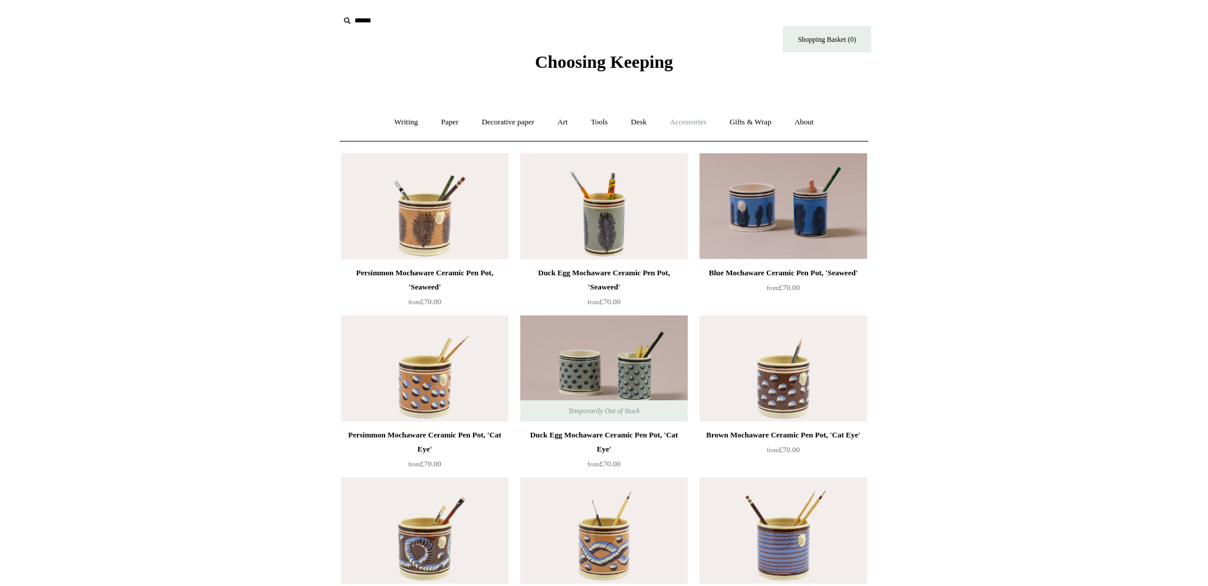
click at [689, 123] on link "Accessories +" at bounding box center [689, 122] width 58 height 31
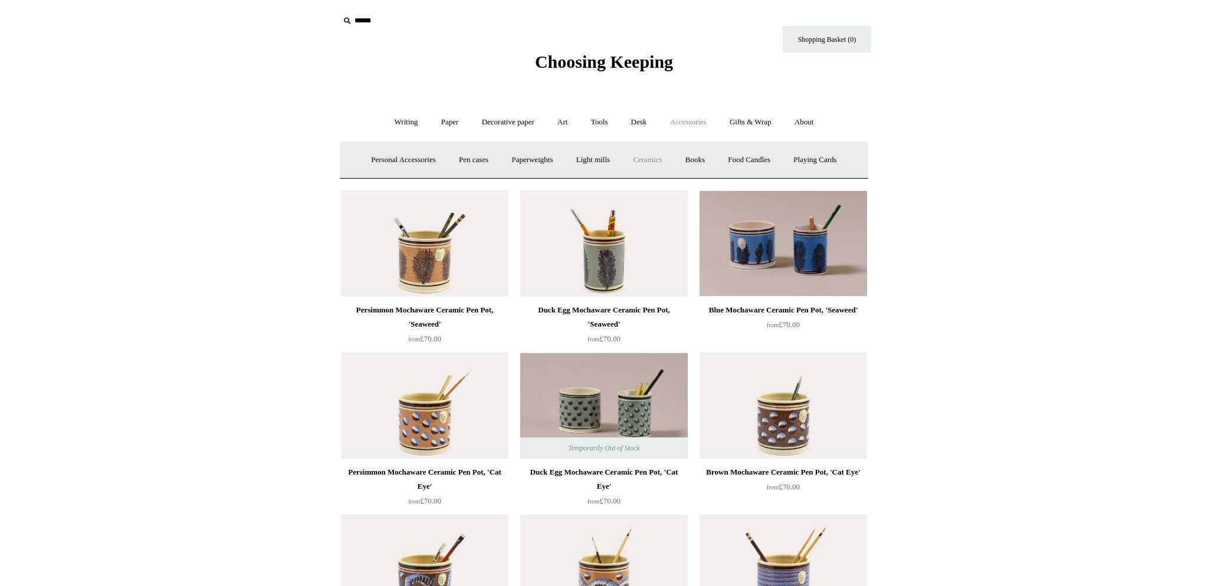
click at [661, 155] on link "Ceramics +" at bounding box center [647, 160] width 50 height 31
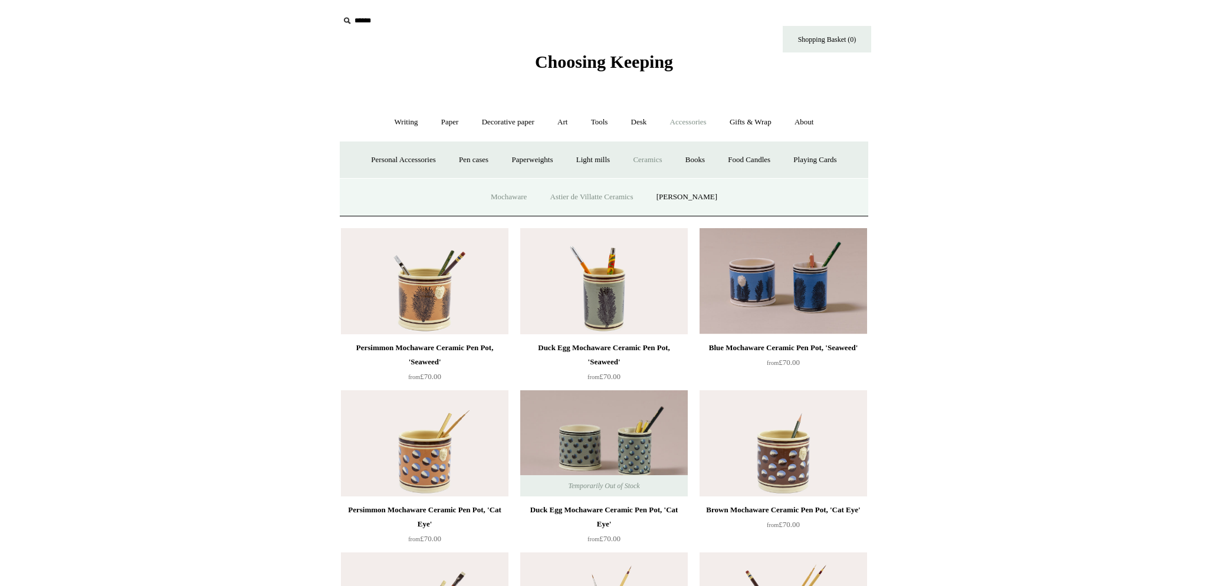
click at [602, 194] on link "Astier de Villatte Ceramics" at bounding box center [592, 197] width 104 height 31
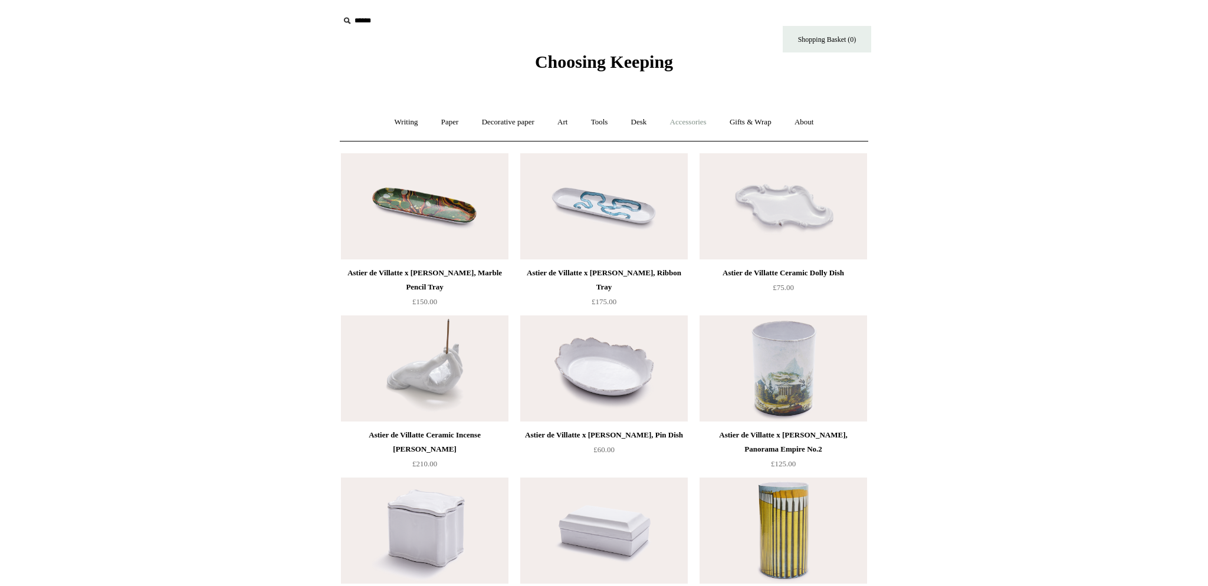
click at [701, 122] on link "Accessories +" at bounding box center [689, 122] width 58 height 31
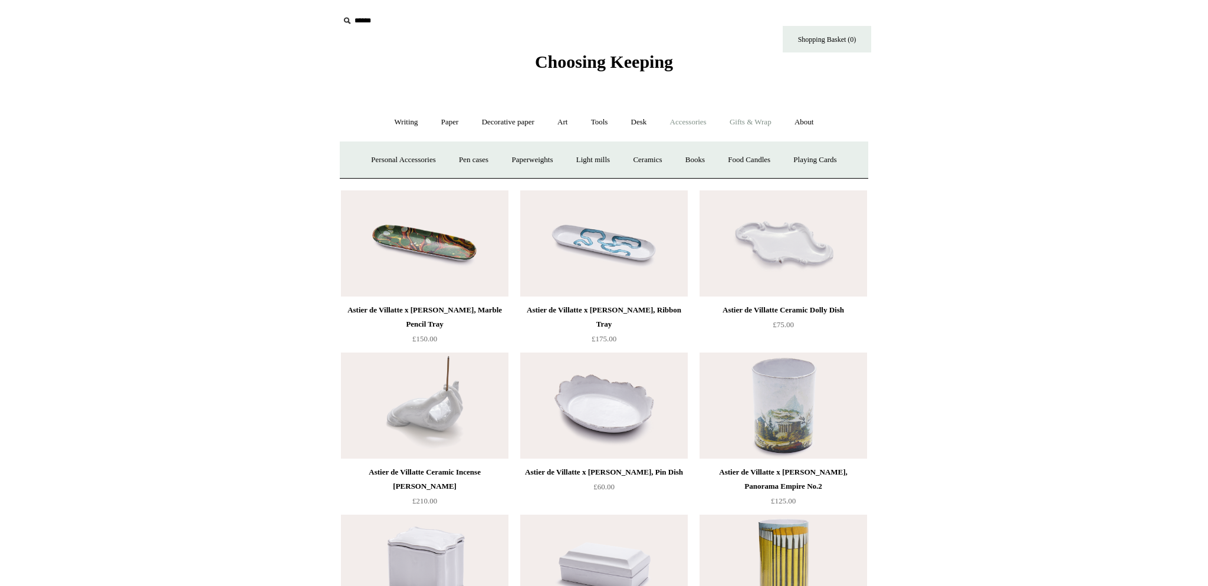
click at [739, 131] on link "Gifts & Wrap +" at bounding box center [750, 122] width 63 height 31
click at [688, 158] on link "Tape" at bounding box center [685, 160] width 36 height 31
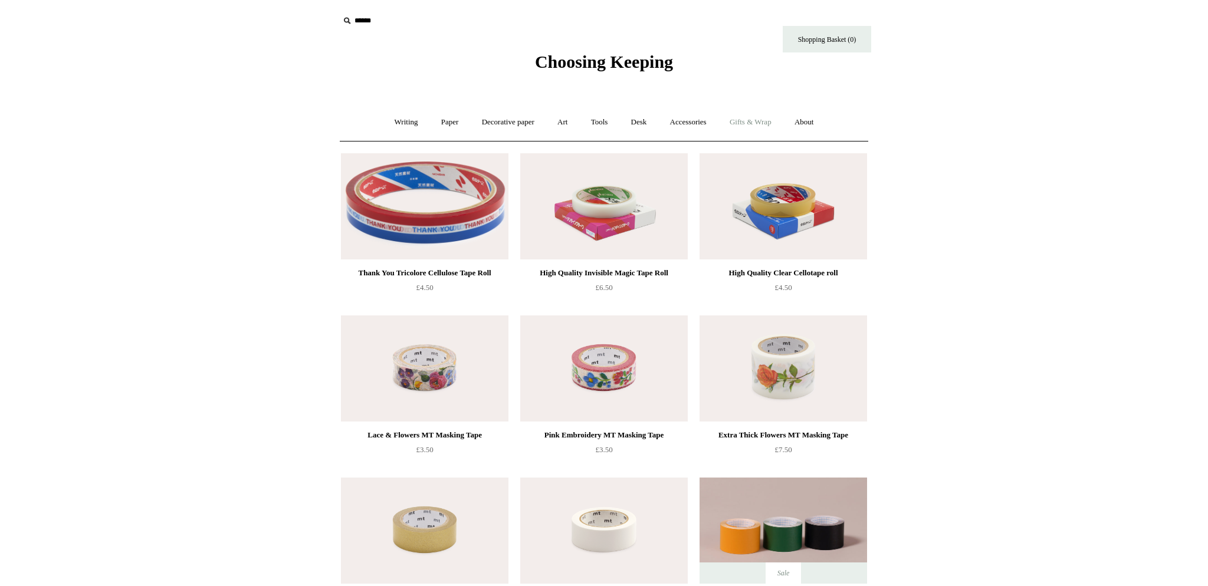
click at [760, 124] on link "Gifts & Wrap +" at bounding box center [750, 122] width 63 height 31
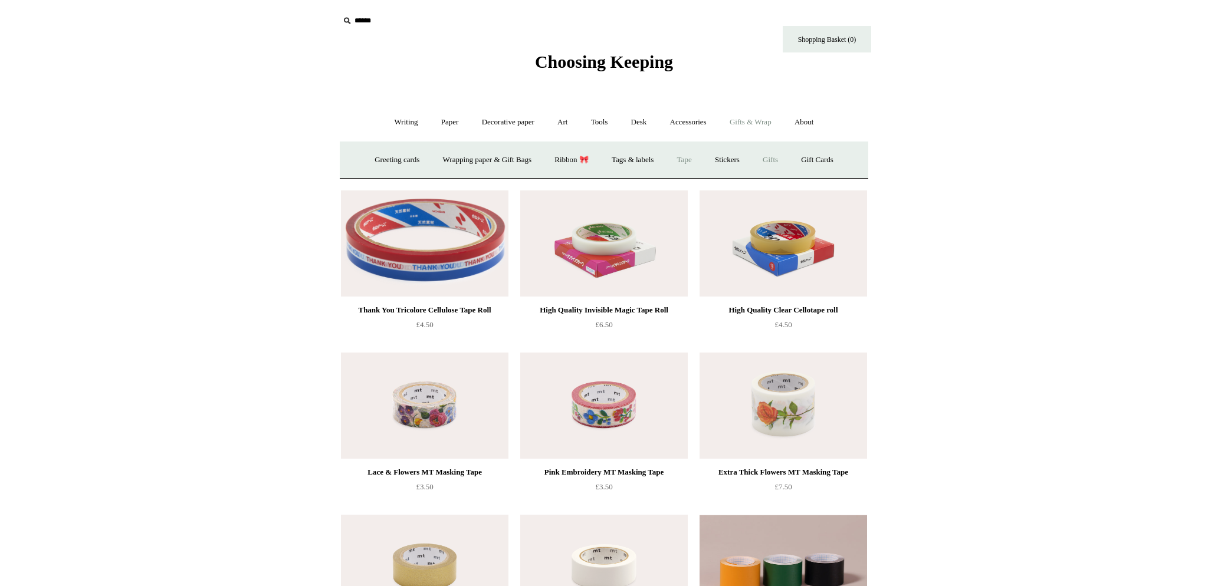
click at [780, 162] on link "Gifts +" at bounding box center [770, 160] width 37 height 31
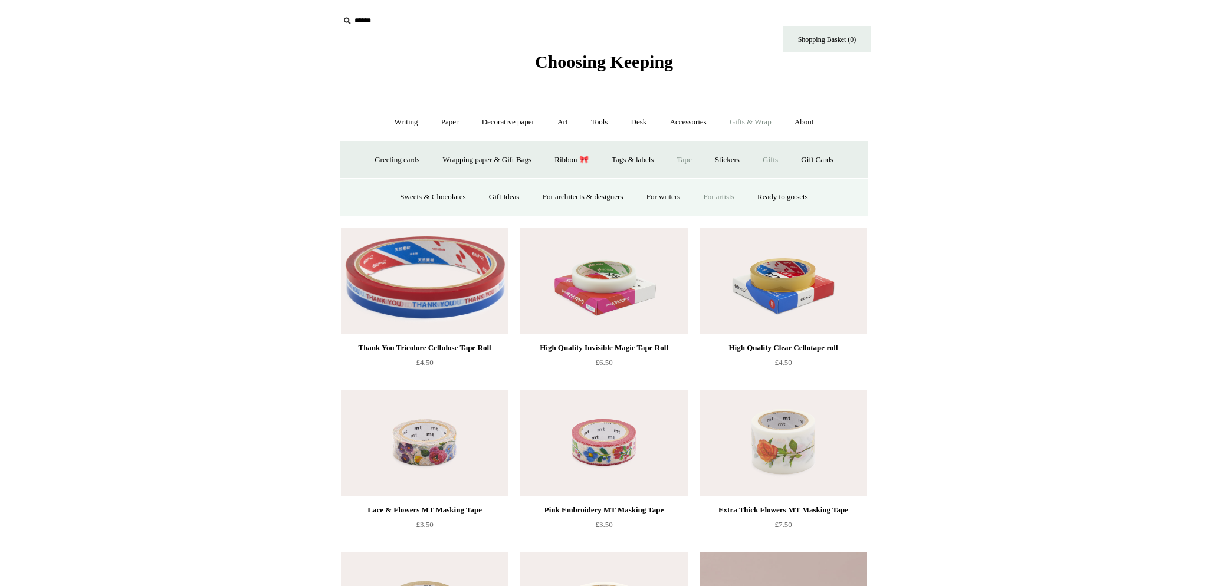
click at [723, 197] on link "For artists" at bounding box center [719, 197] width 52 height 31
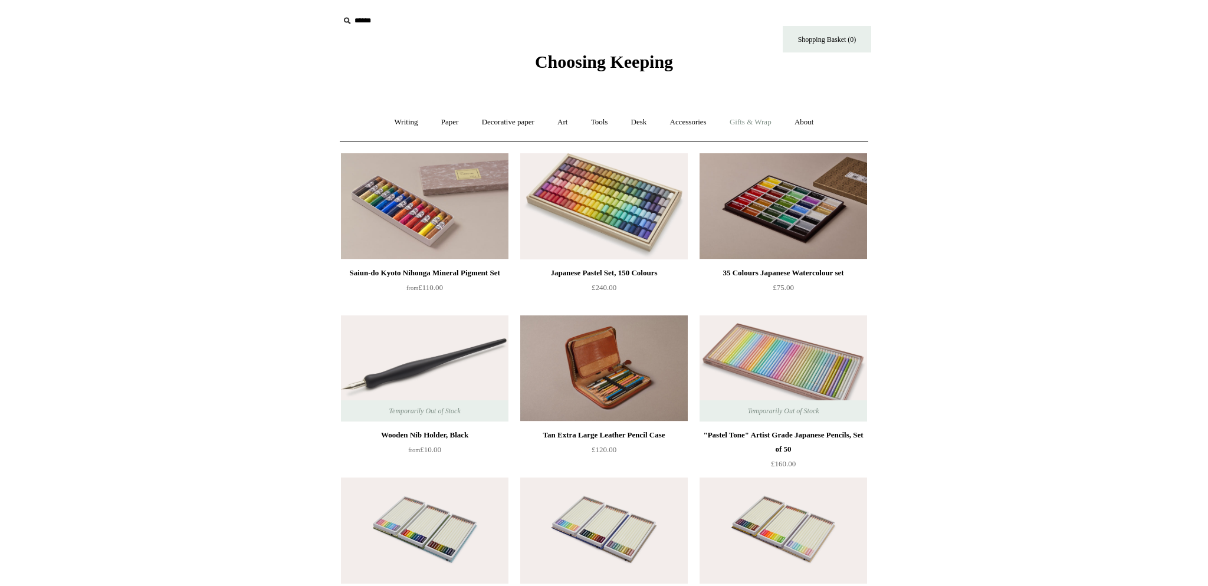
click at [763, 122] on link "Gifts & Wrap +" at bounding box center [750, 122] width 63 height 31
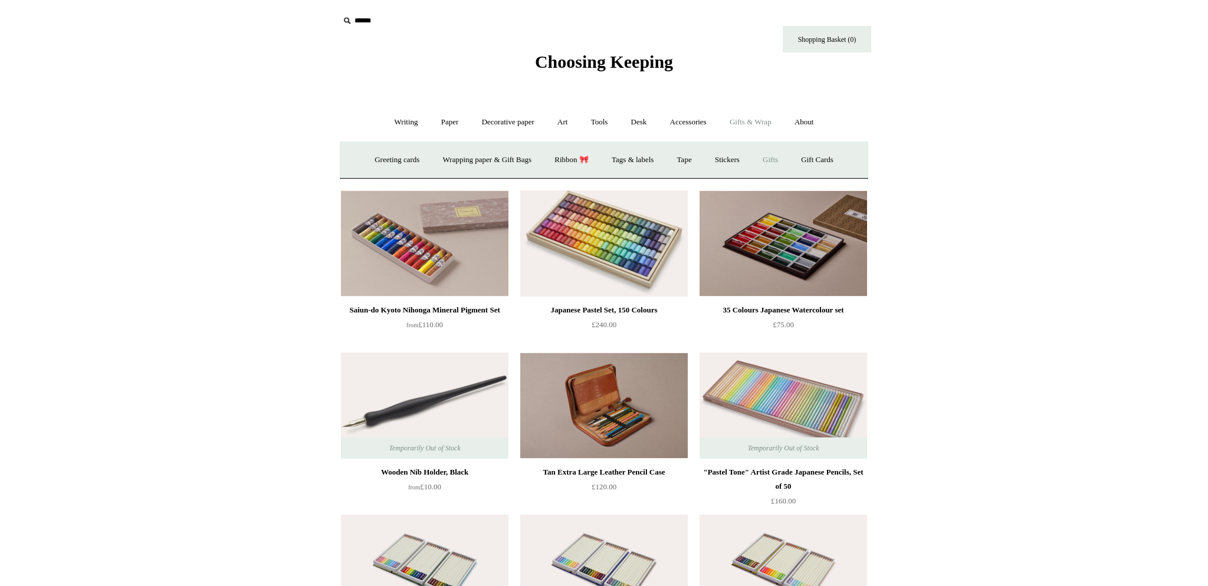
click at [782, 159] on link "Gifts +" at bounding box center [770, 160] width 37 height 31
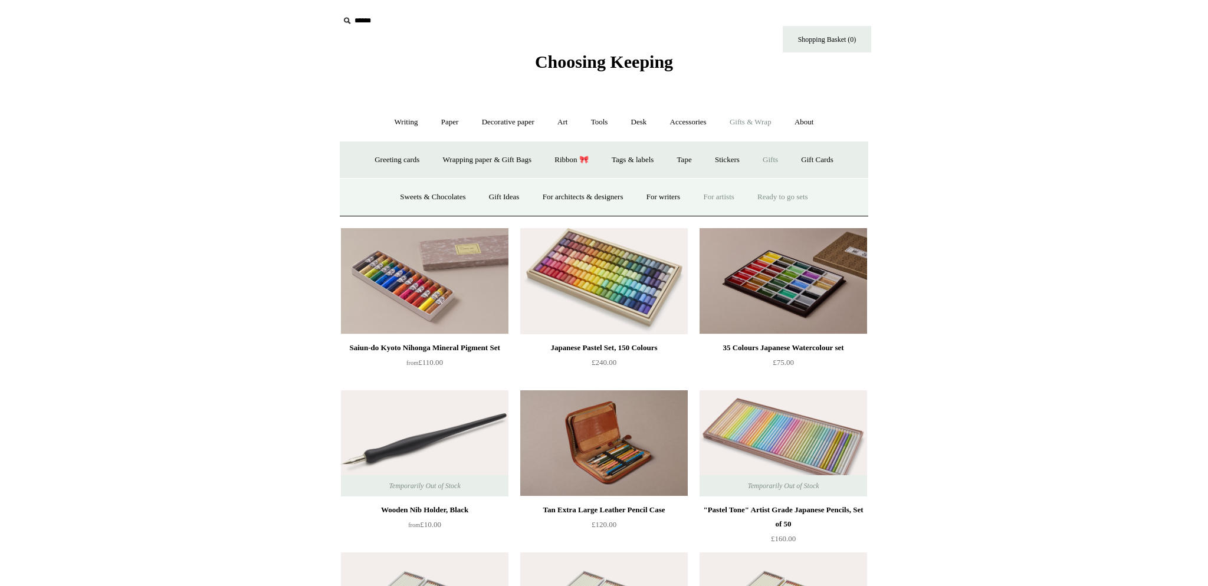
click at [792, 199] on link "Ready to go sets" at bounding box center [783, 197] width 72 height 31
